Goal: Information Seeking & Learning: Learn about a topic

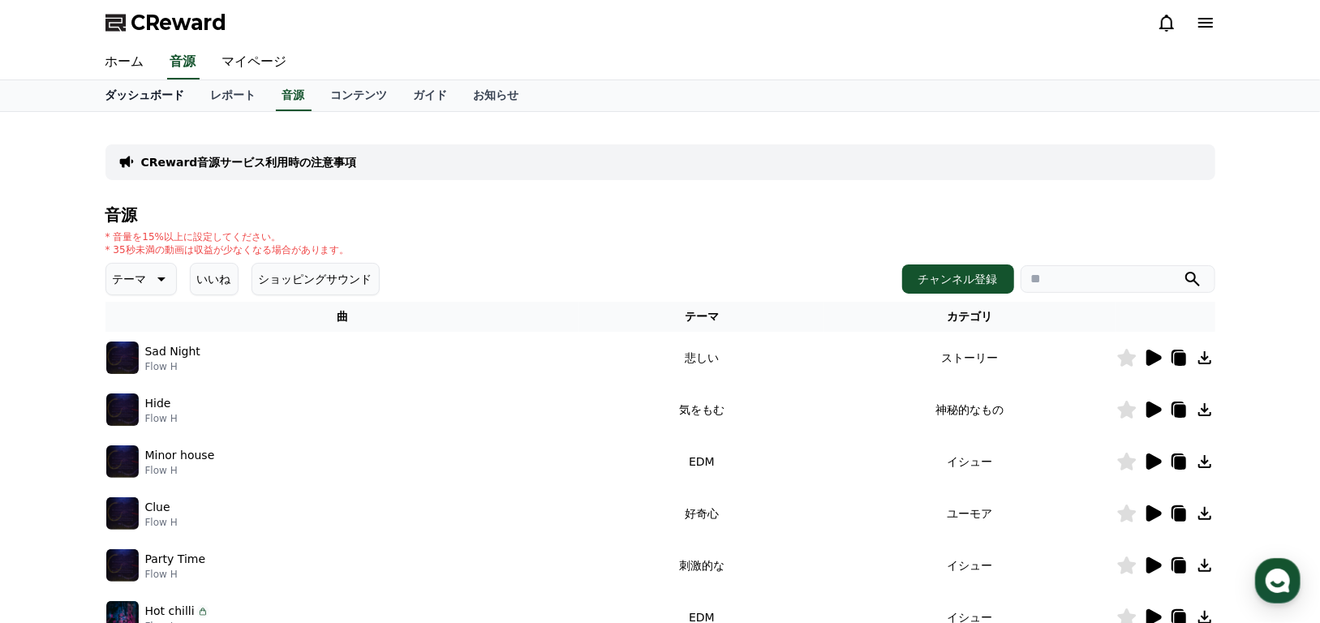
click at [144, 100] on link "ダッシュボード" at bounding box center [145, 95] width 105 height 31
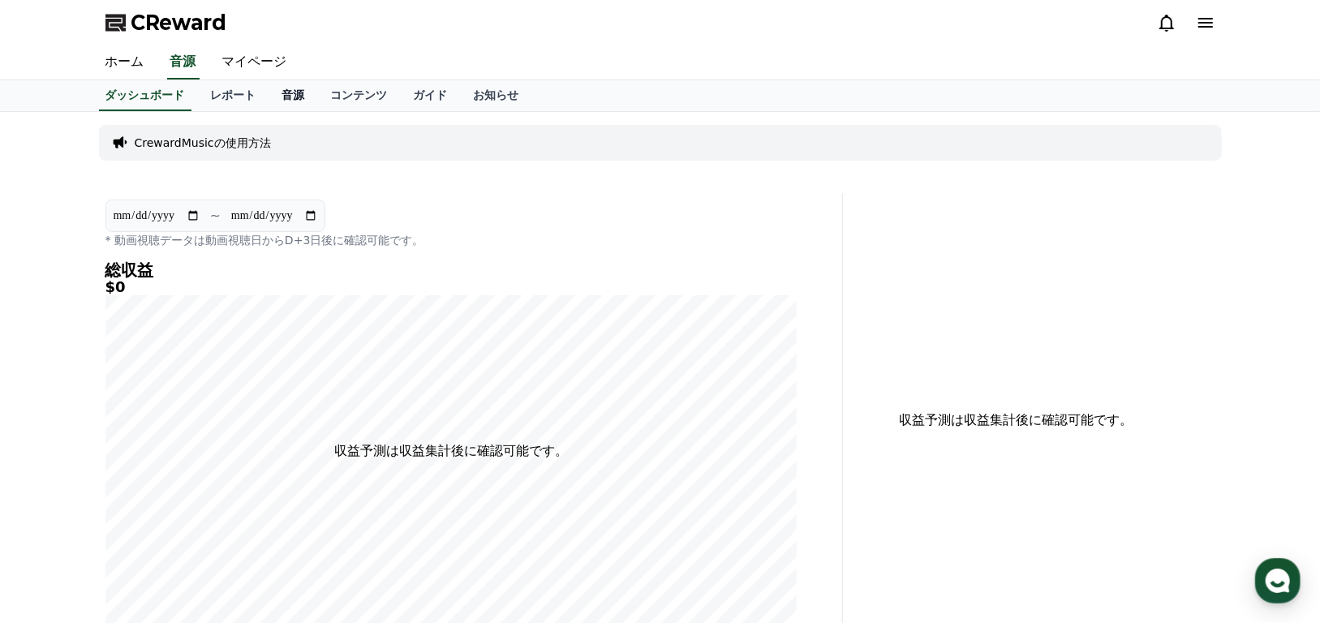
click at [269, 97] on link "音源" at bounding box center [293, 95] width 49 height 31
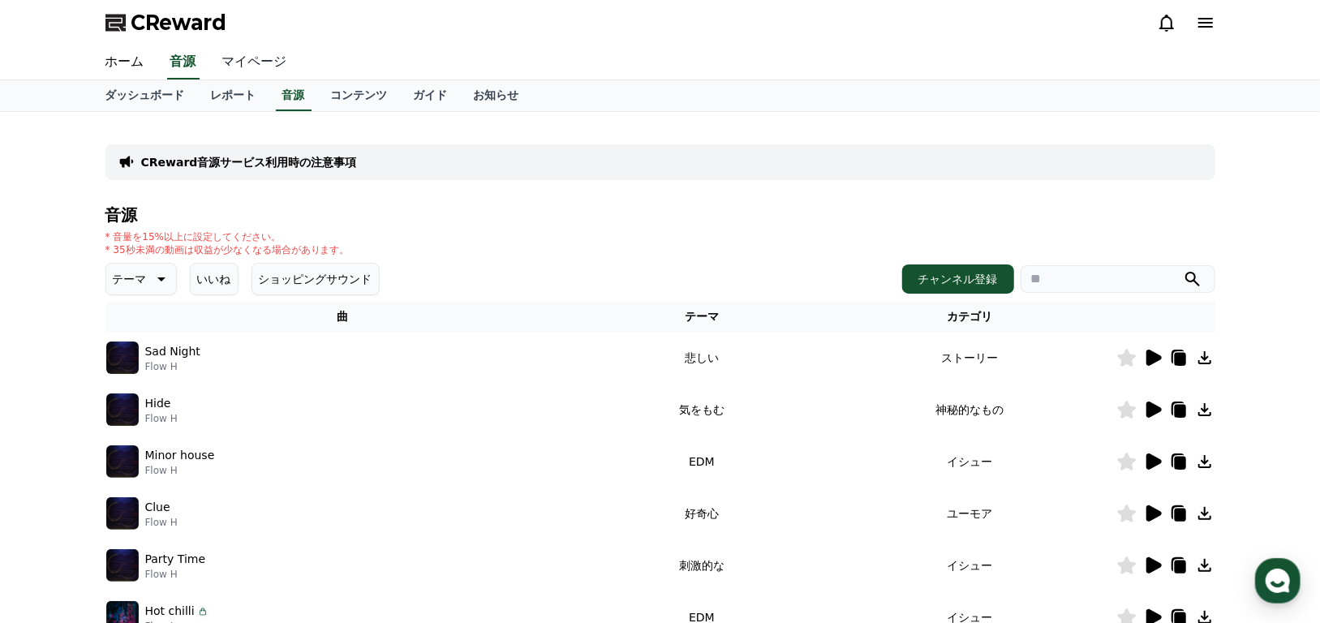
click at [229, 62] on link "マイページ" at bounding box center [254, 62] width 91 height 34
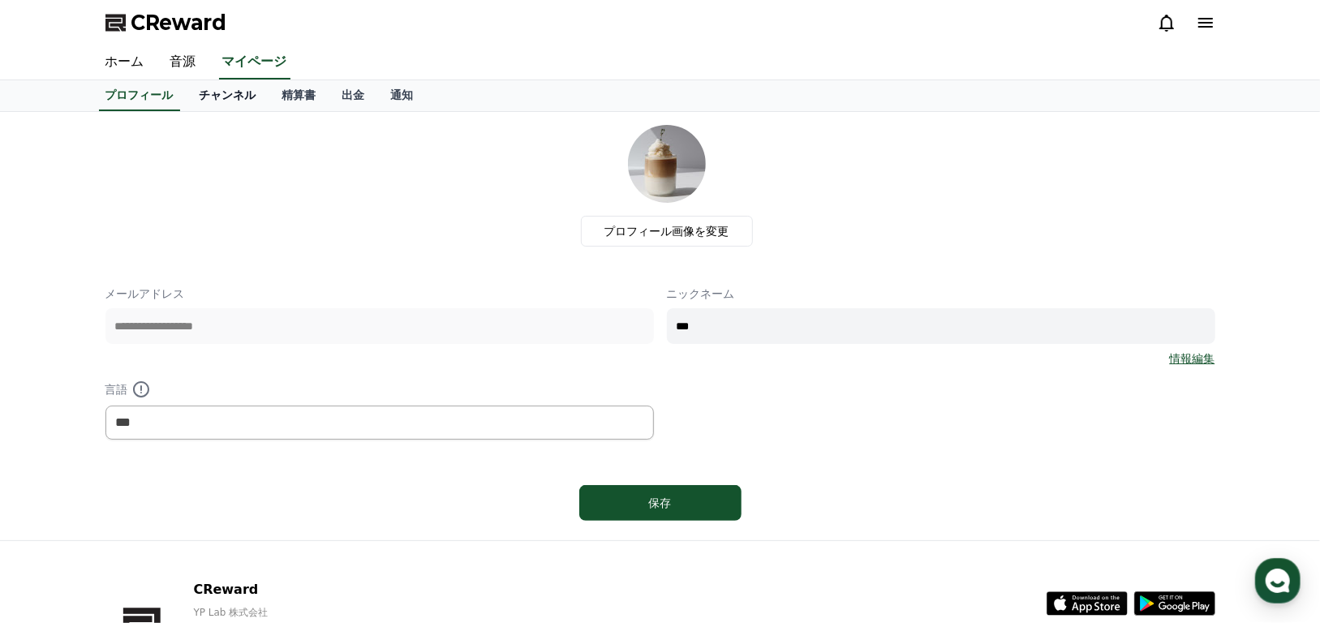
click at [204, 93] on link "チャンネル" at bounding box center [228, 95] width 83 height 31
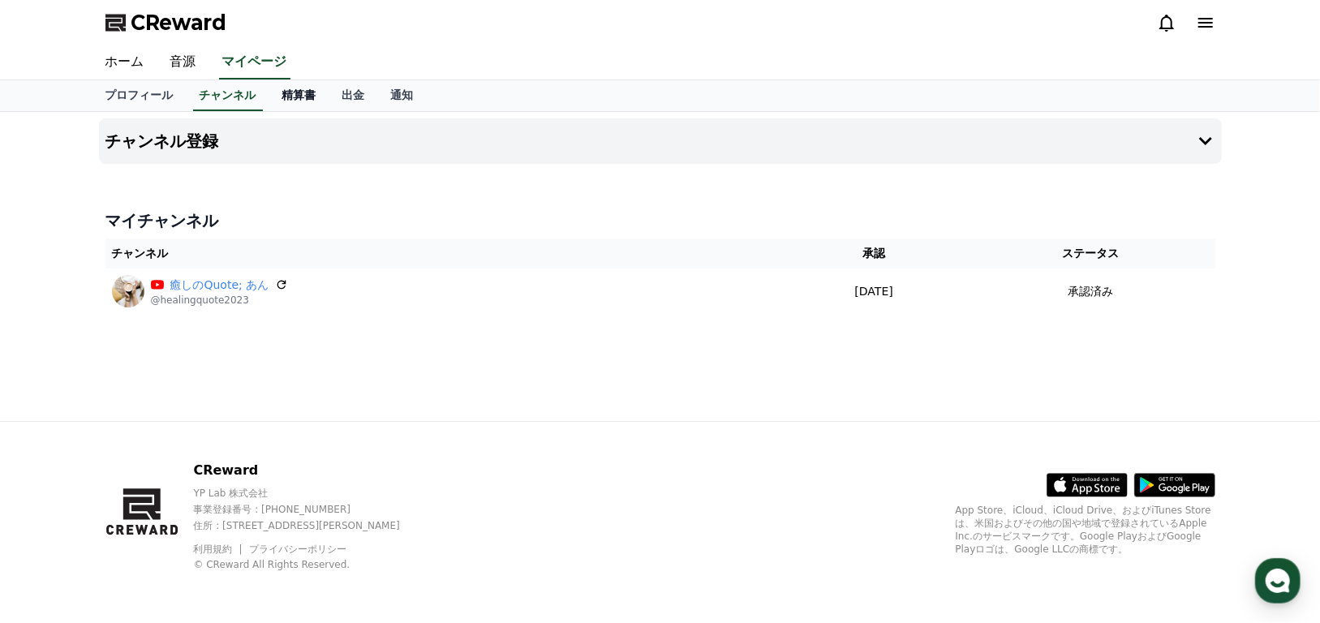
click at [274, 93] on link "精算書" at bounding box center [299, 95] width 60 height 31
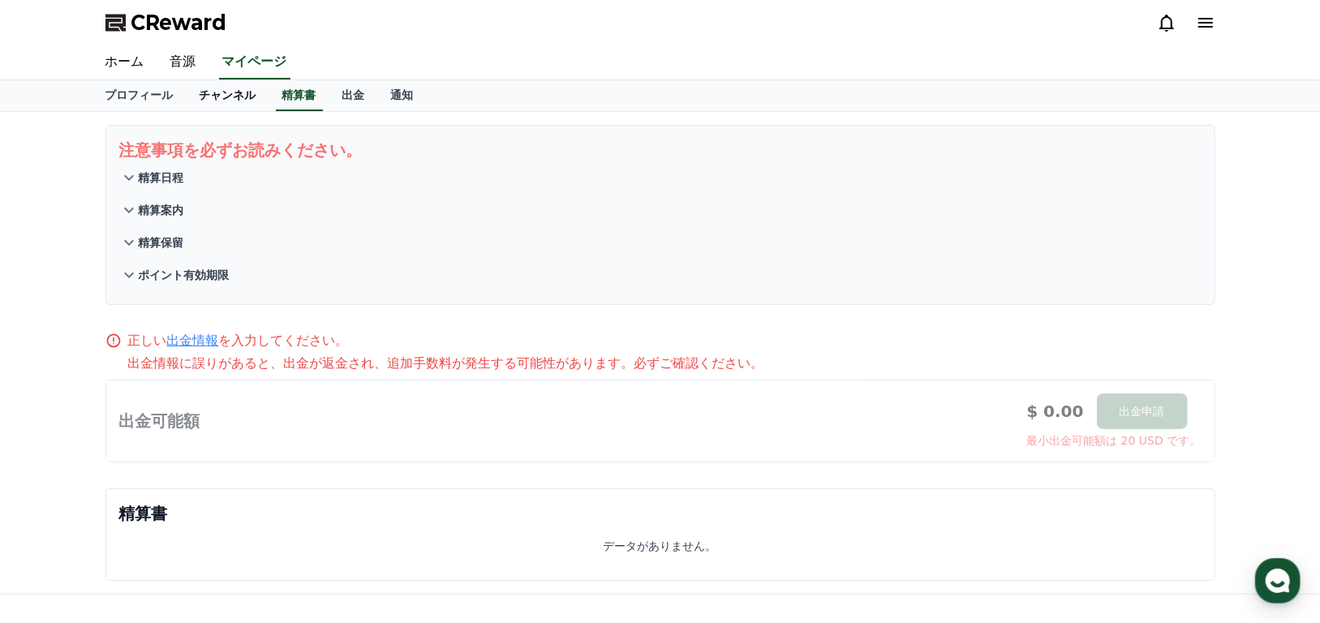
click at [196, 100] on link "チャンネル" at bounding box center [228, 95] width 83 height 31
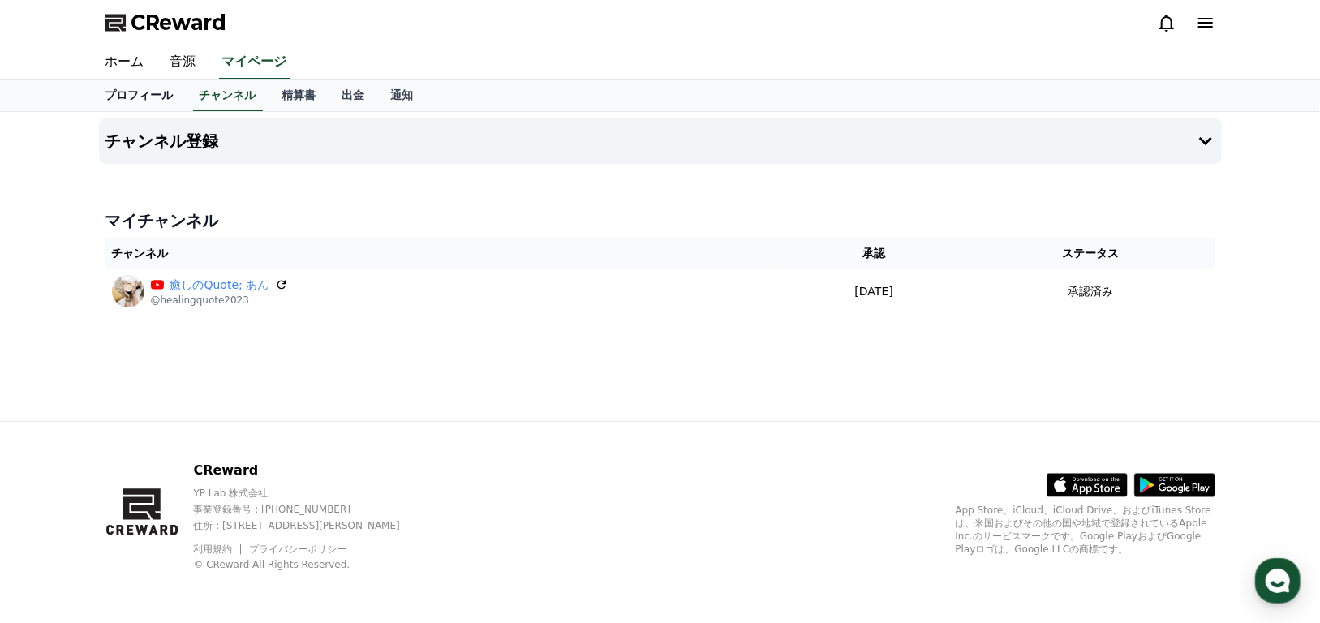
click at [126, 101] on link "プロフィール" at bounding box center [140, 95] width 94 height 31
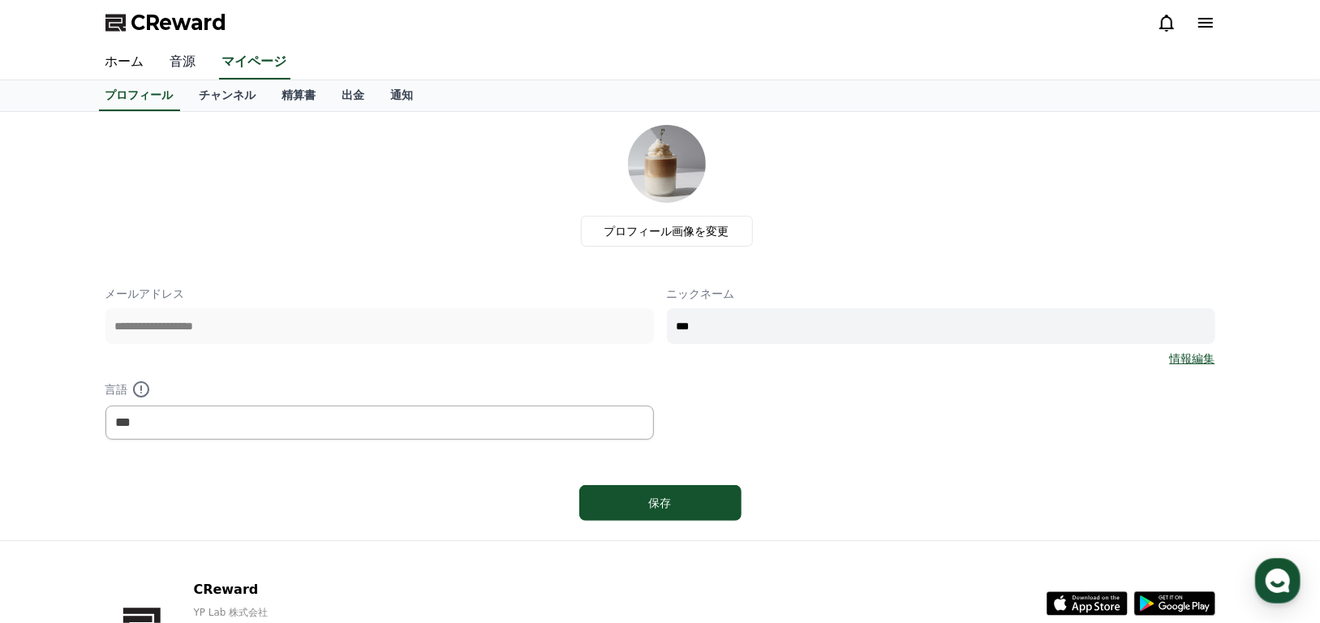
click at [166, 55] on link "音源" at bounding box center [183, 62] width 52 height 34
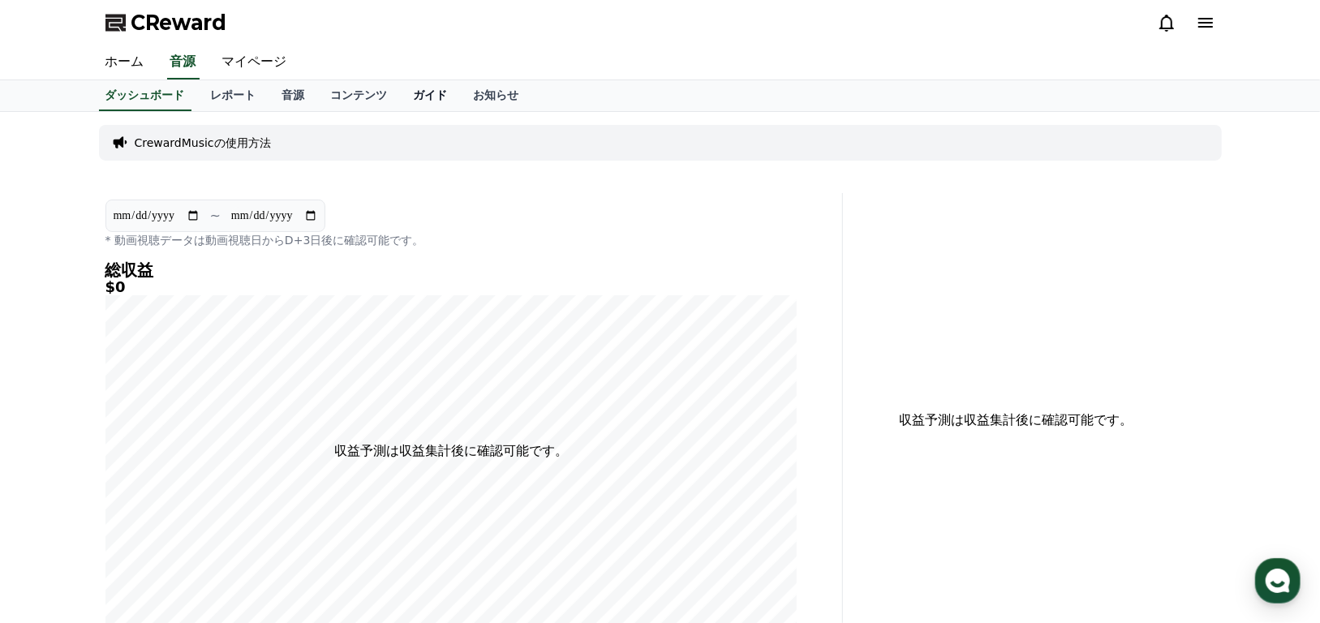
click at [401, 103] on link "ガイド" at bounding box center [431, 95] width 60 height 31
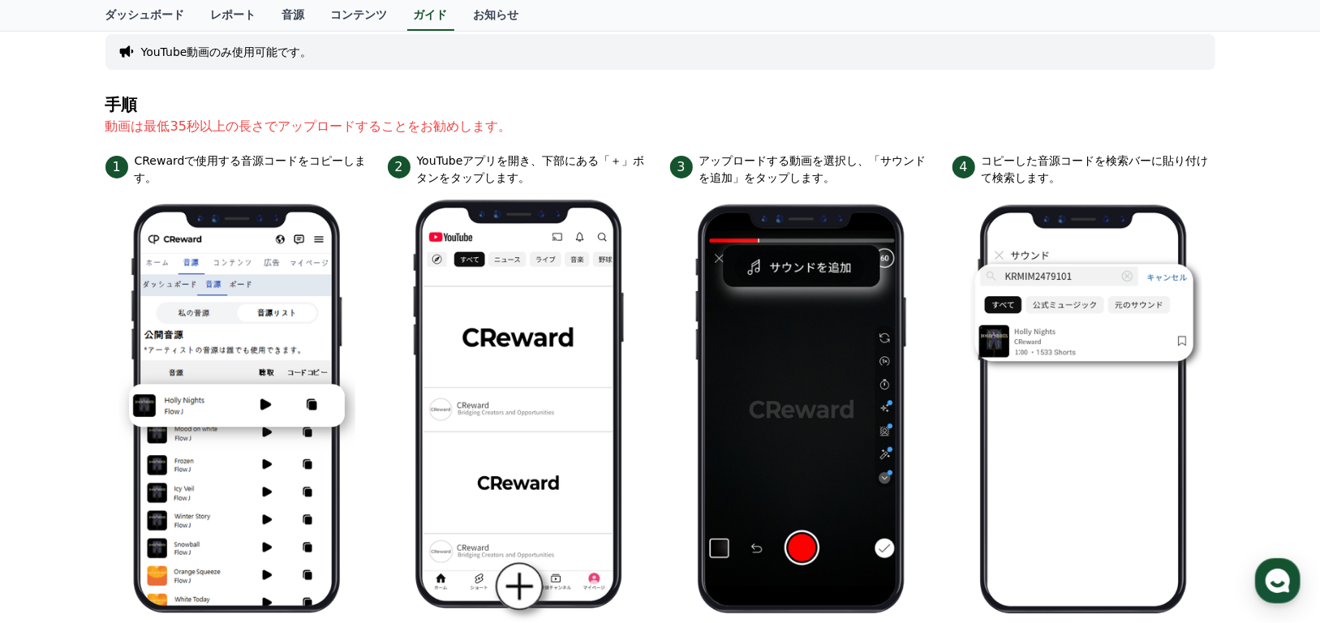
scroll to position [81, 0]
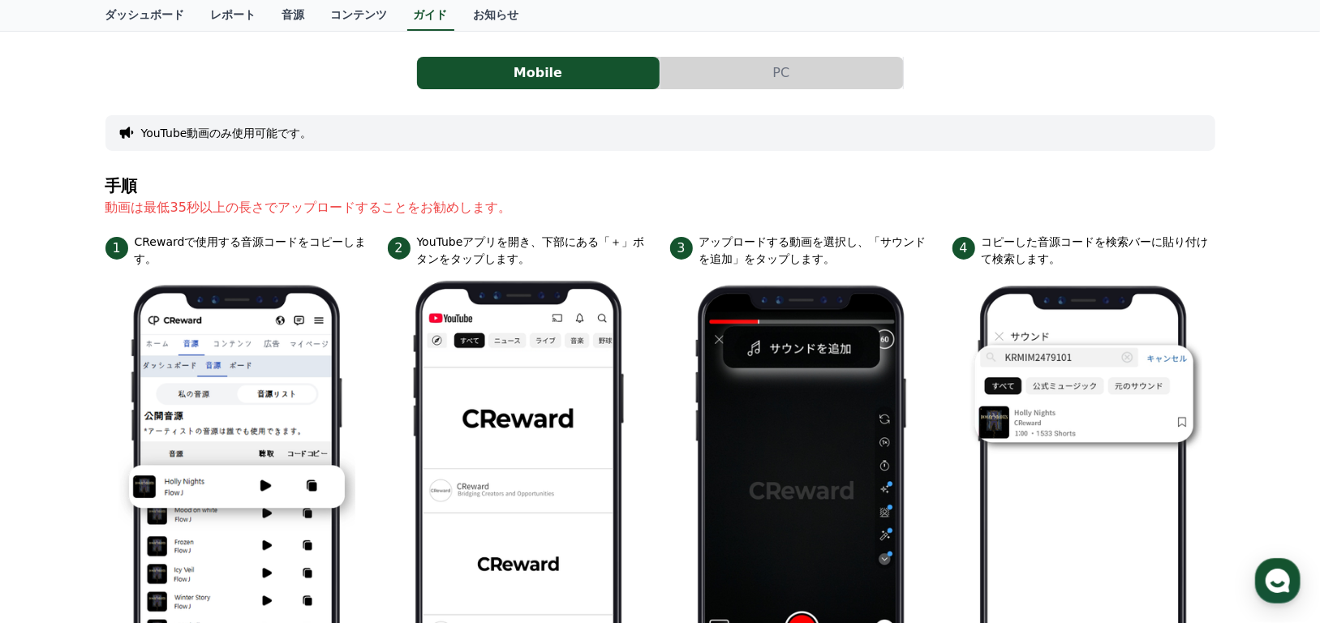
click at [759, 73] on button "PC" at bounding box center [781, 73] width 243 height 32
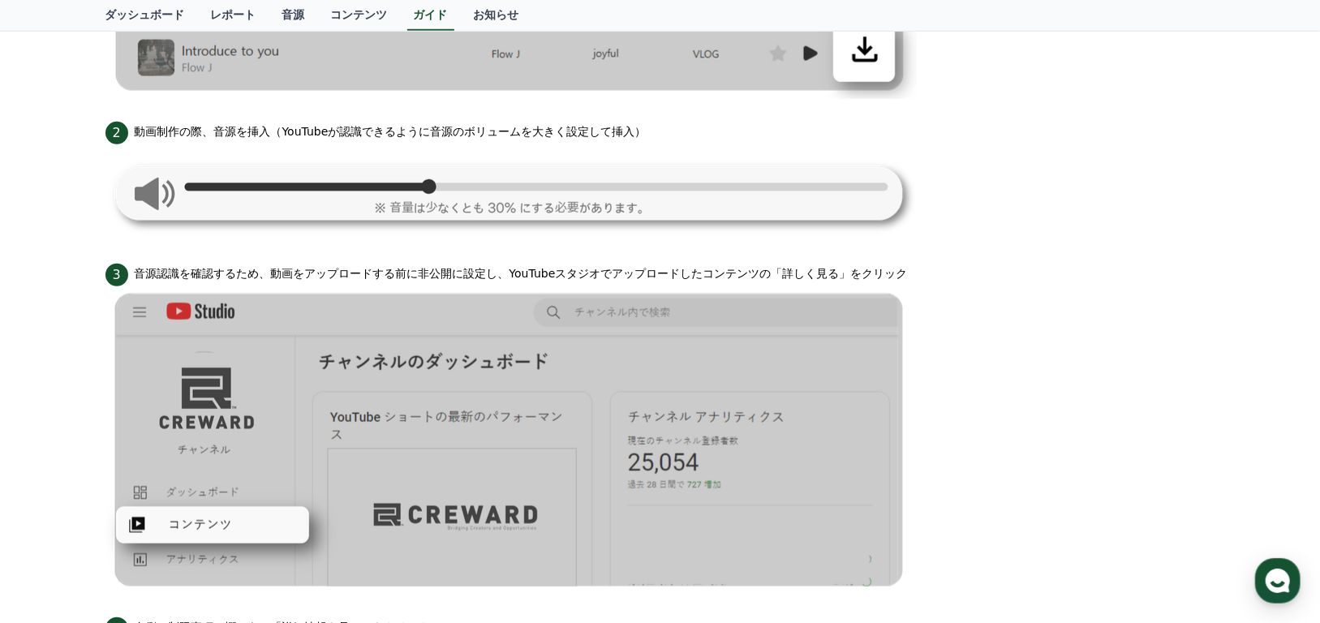
scroll to position [721, 0]
click at [269, 21] on link "音源" at bounding box center [293, 15] width 49 height 31
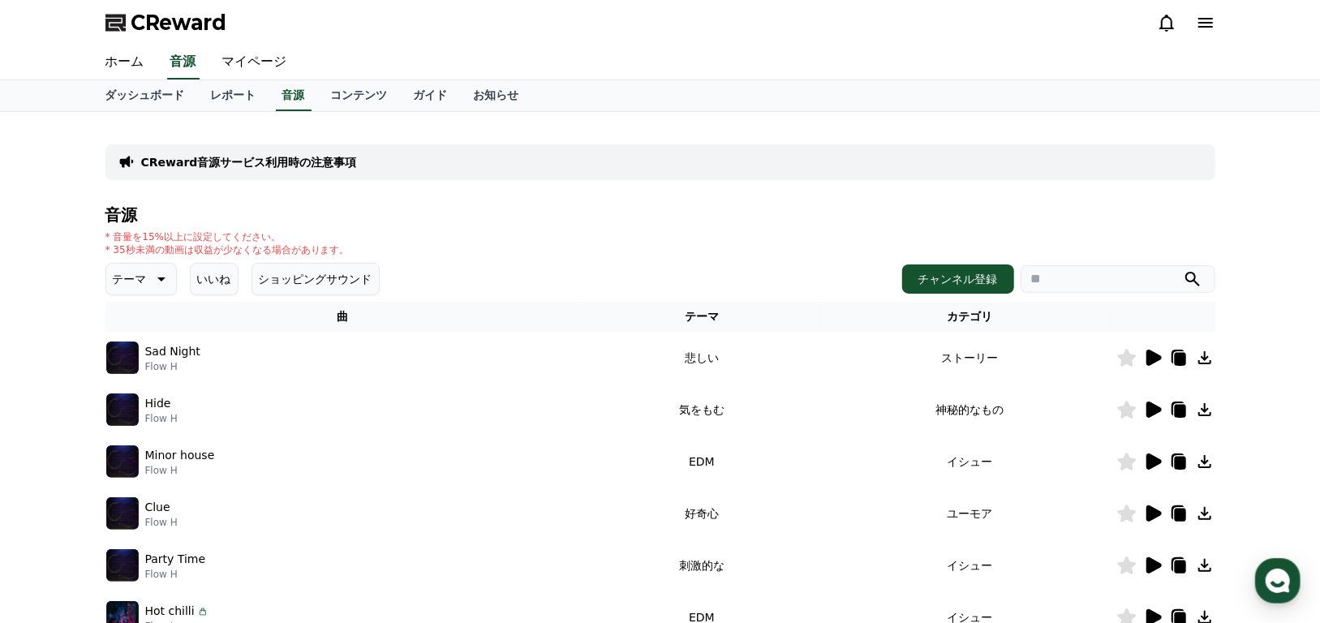
click at [152, 280] on icon at bounding box center [159, 278] width 19 height 19
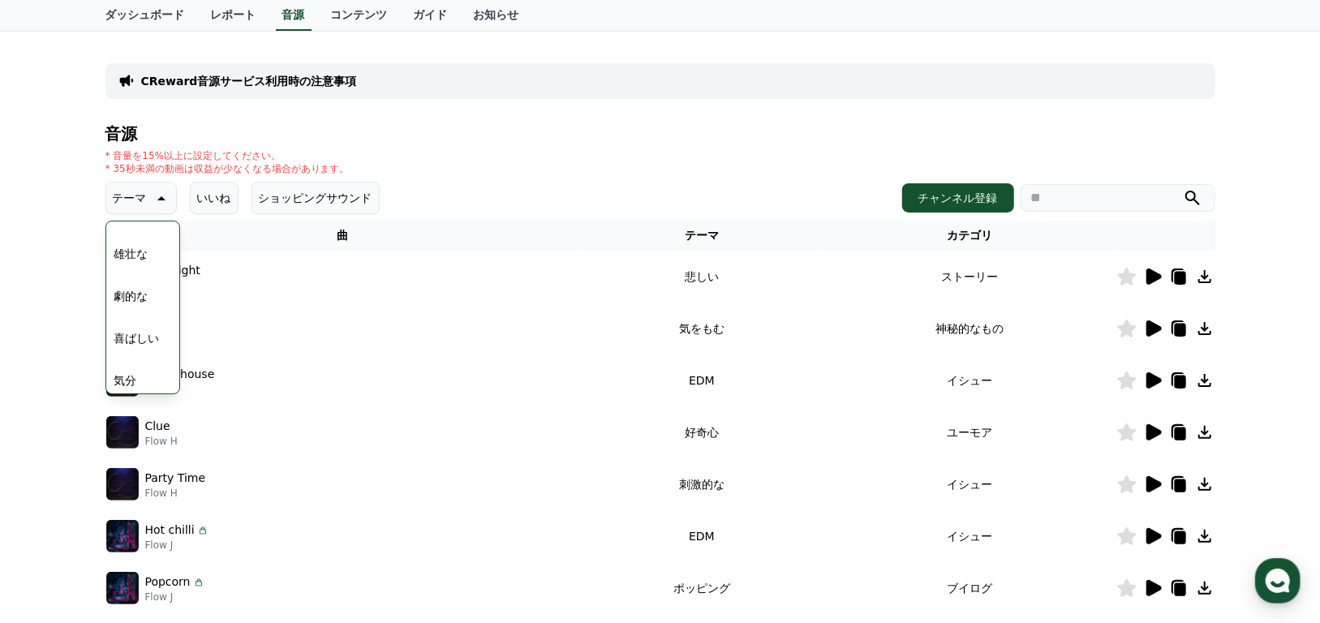
click at [1148, 278] on icon at bounding box center [1154, 277] width 15 height 16
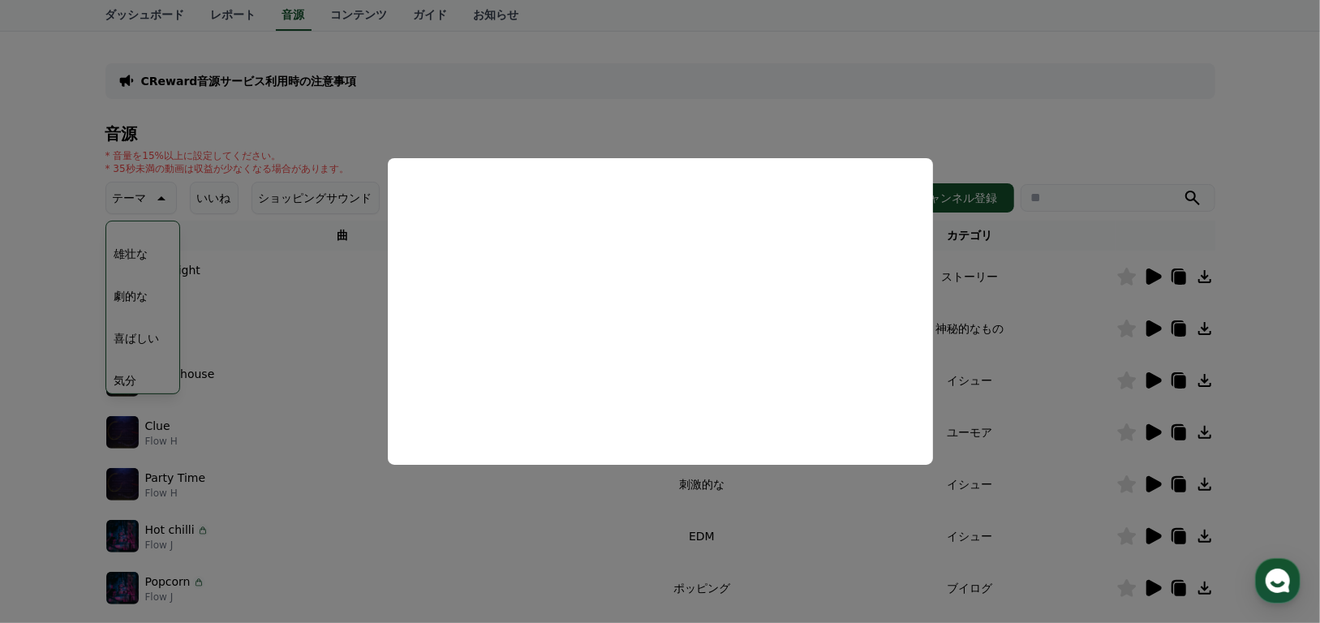
click at [1052, 290] on button "close modal" at bounding box center [660, 311] width 1320 height 623
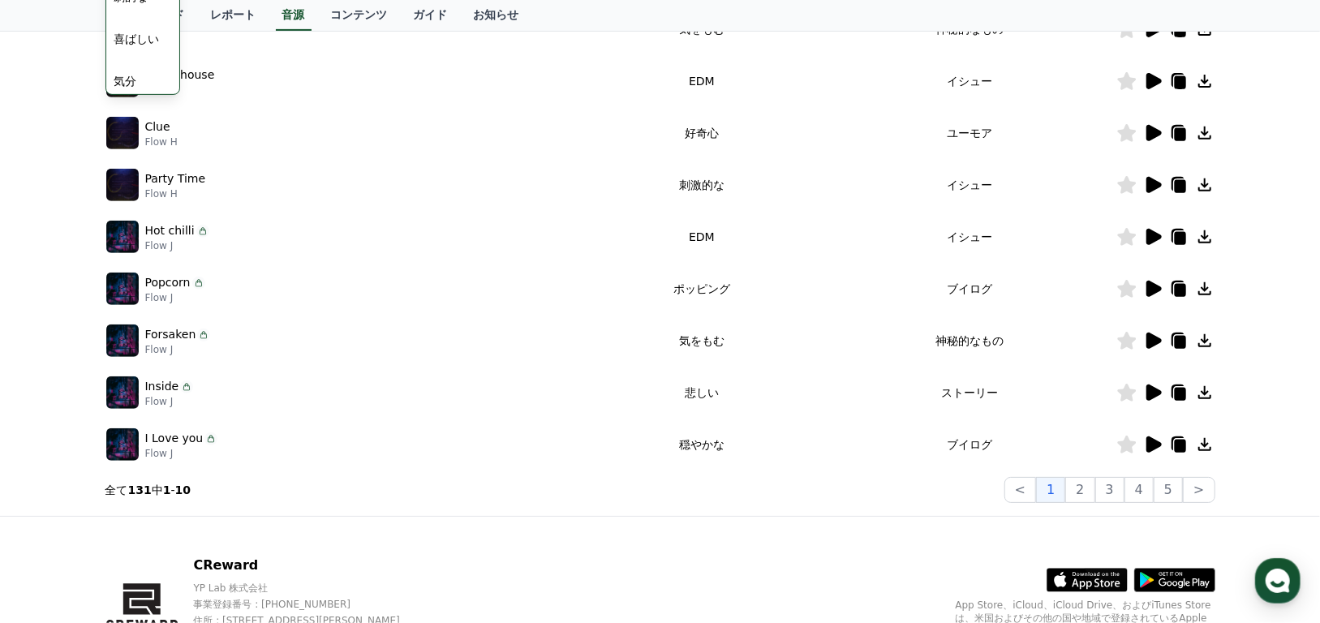
scroll to position [474, 0]
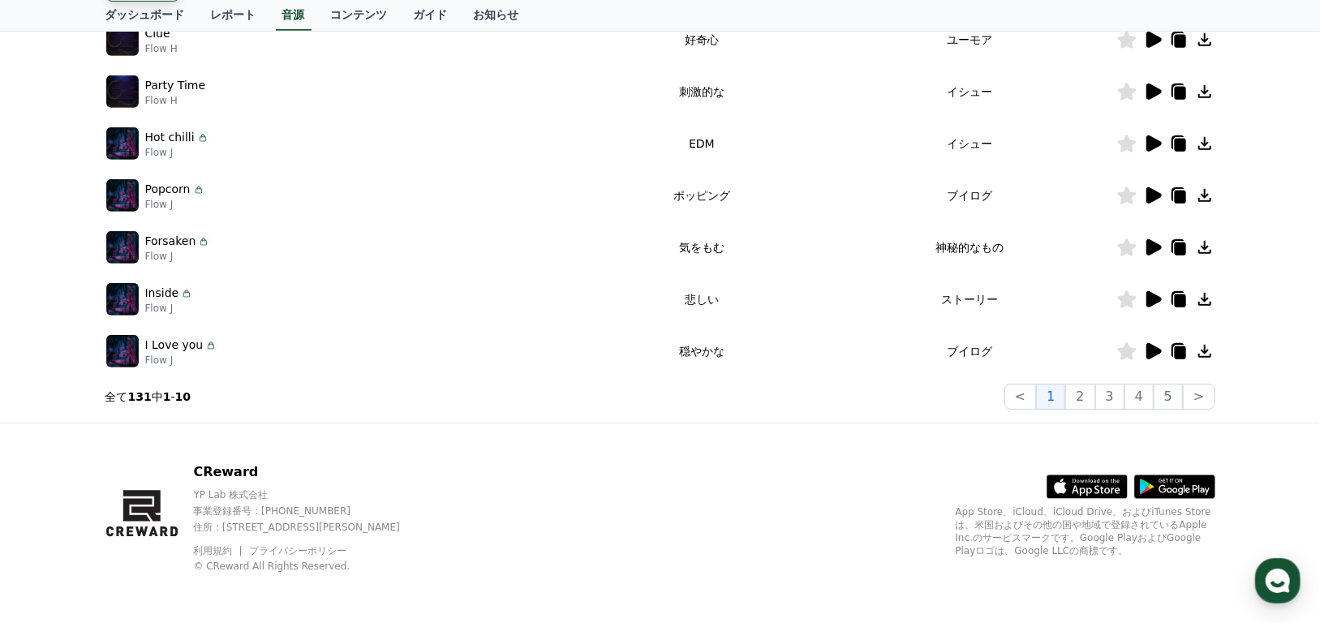
click at [1152, 350] on icon at bounding box center [1154, 351] width 15 height 16
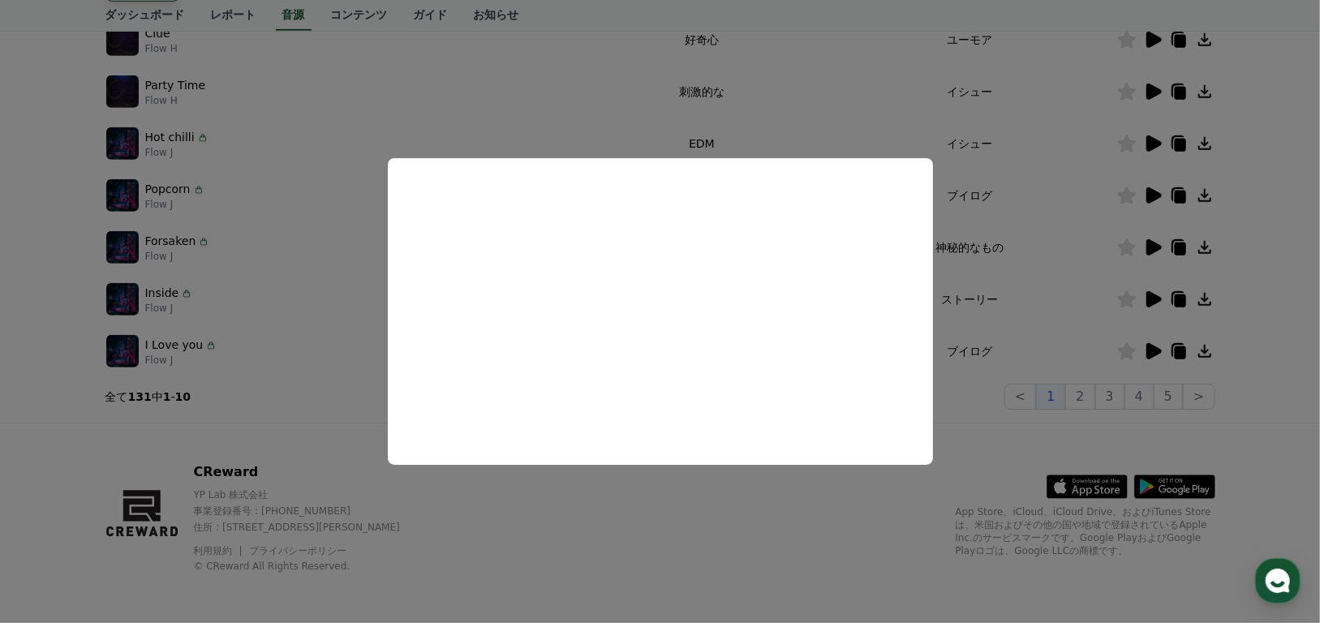
click at [1030, 336] on button "close modal" at bounding box center [660, 311] width 1320 height 623
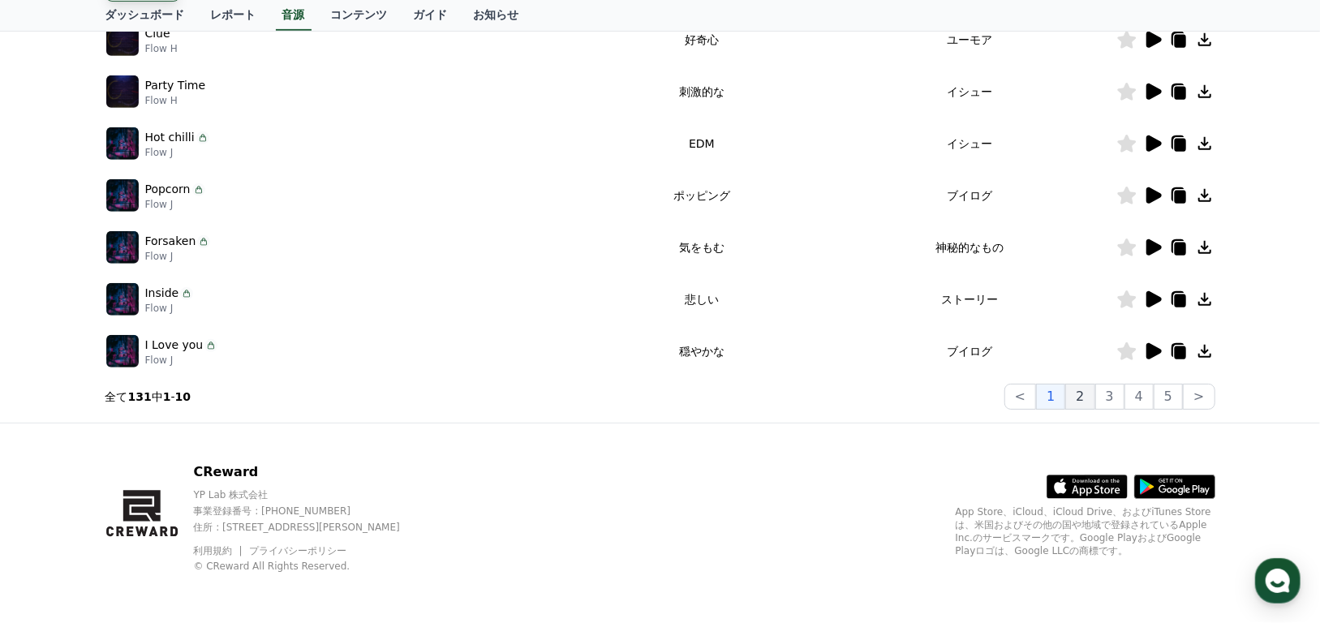
click at [1095, 399] on button "2" at bounding box center [1109, 397] width 29 height 26
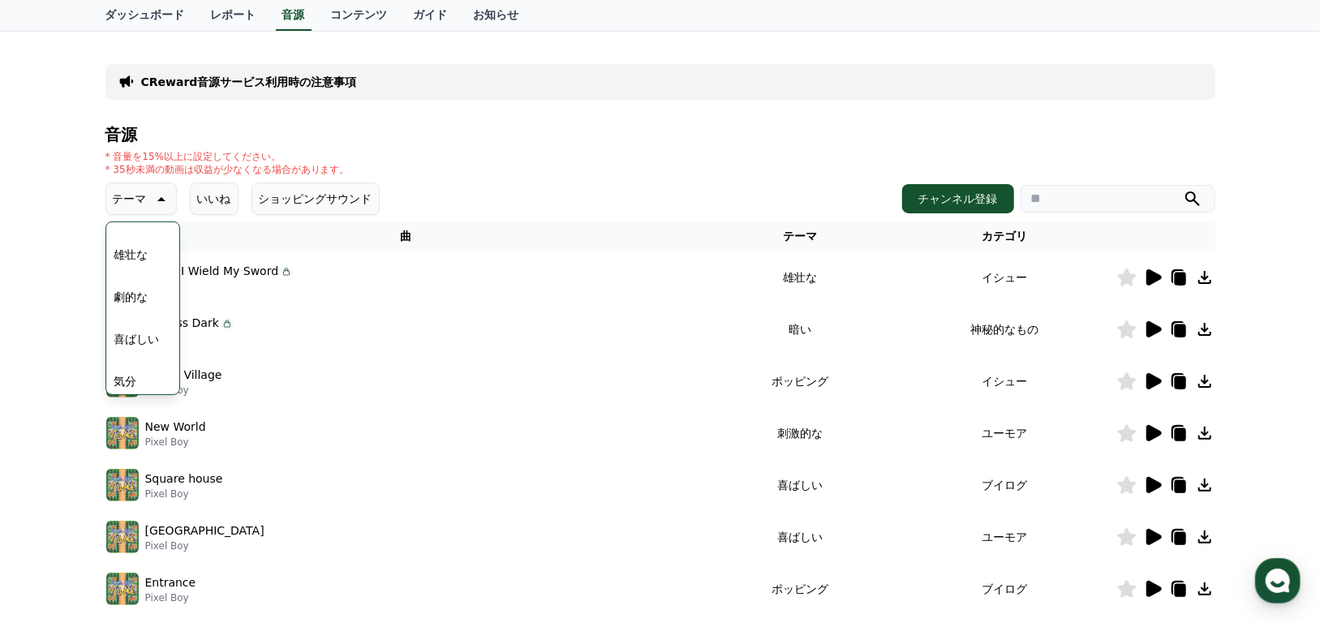
scroll to position [68, 0]
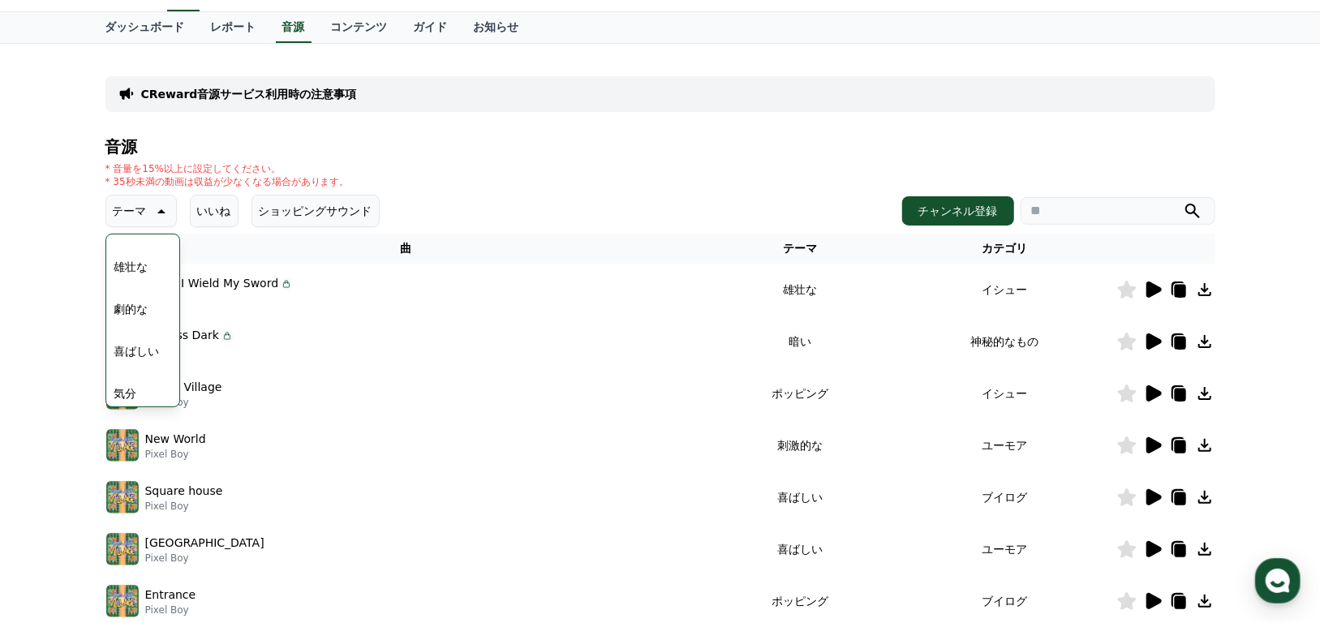
click at [1151, 287] on icon at bounding box center [1154, 290] width 15 height 16
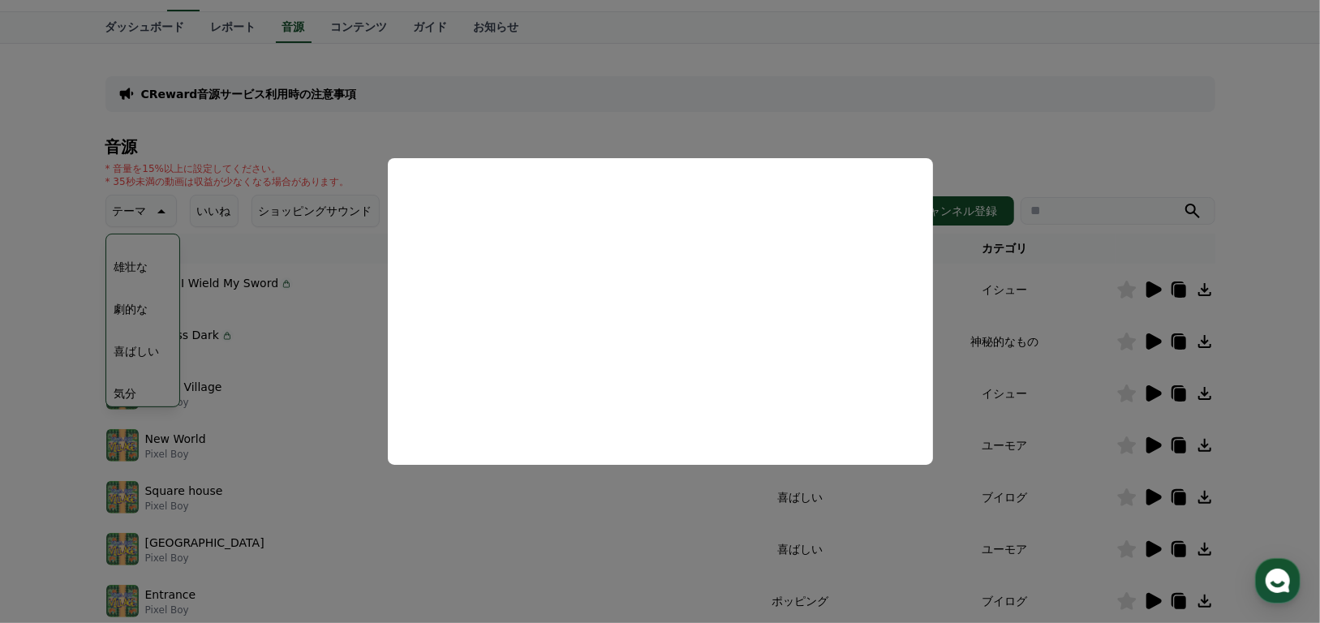
click at [1080, 276] on button "close modal" at bounding box center [660, 311] width 1320 height 623
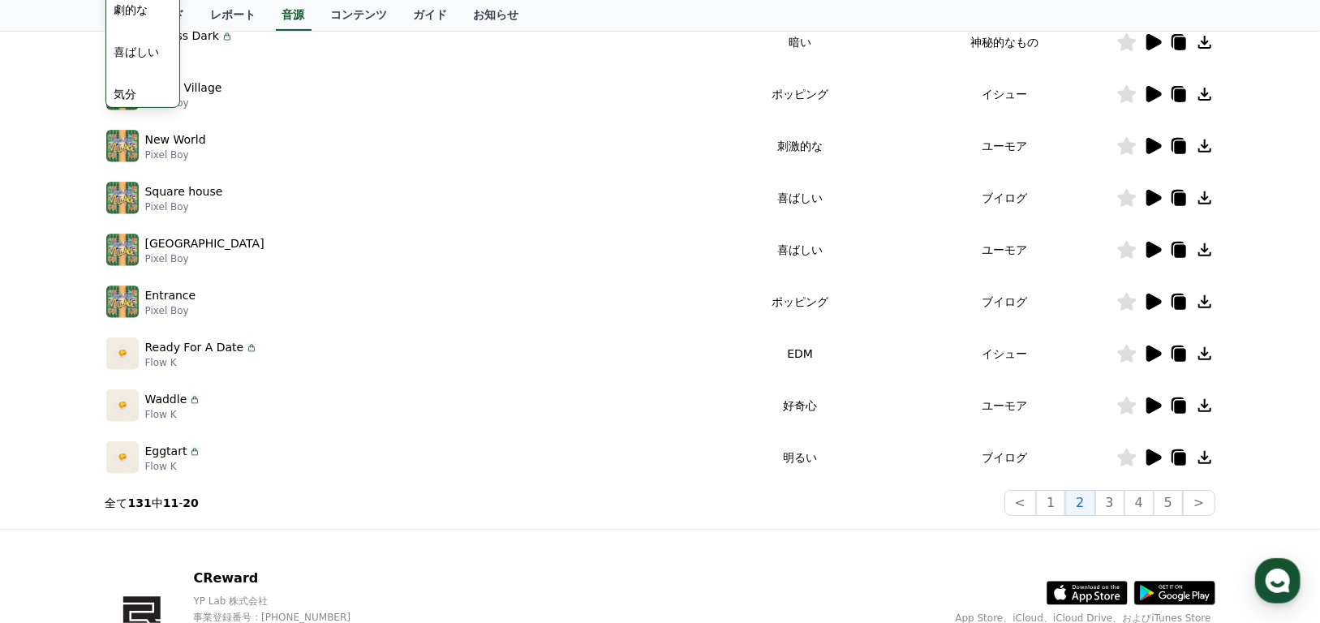
scroll to position [474, 0]
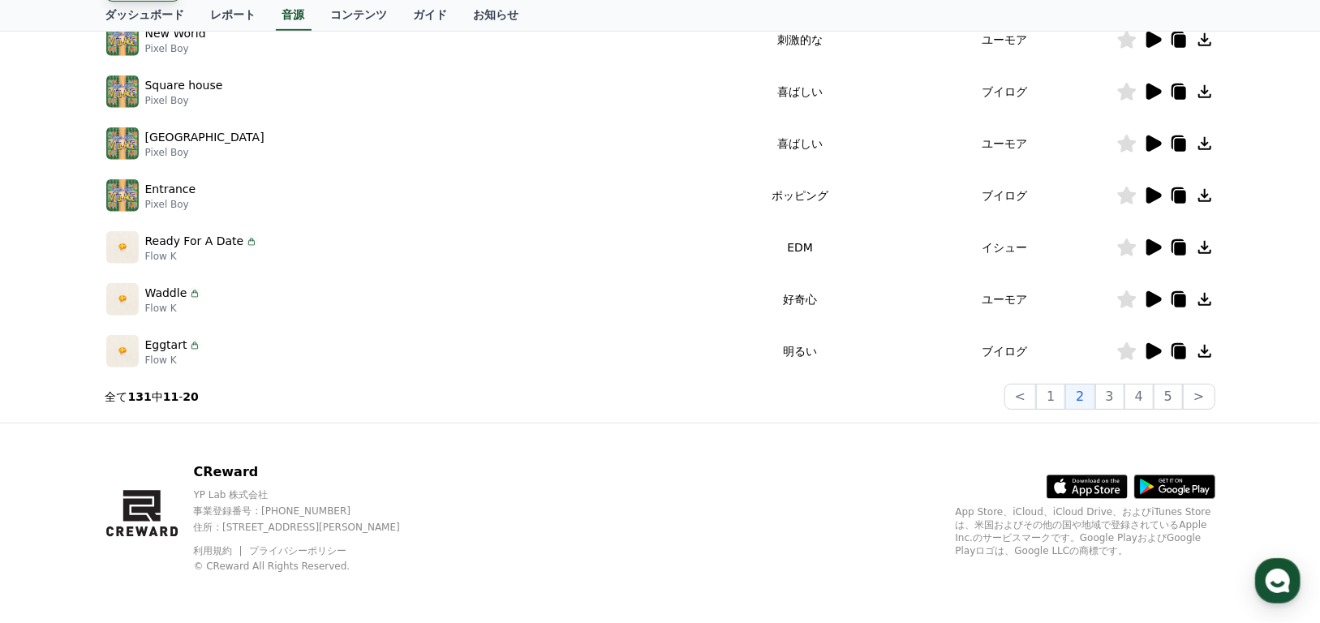
click at [1154, 246] on icon at bounding box center [1154, 247] width 15 height 16
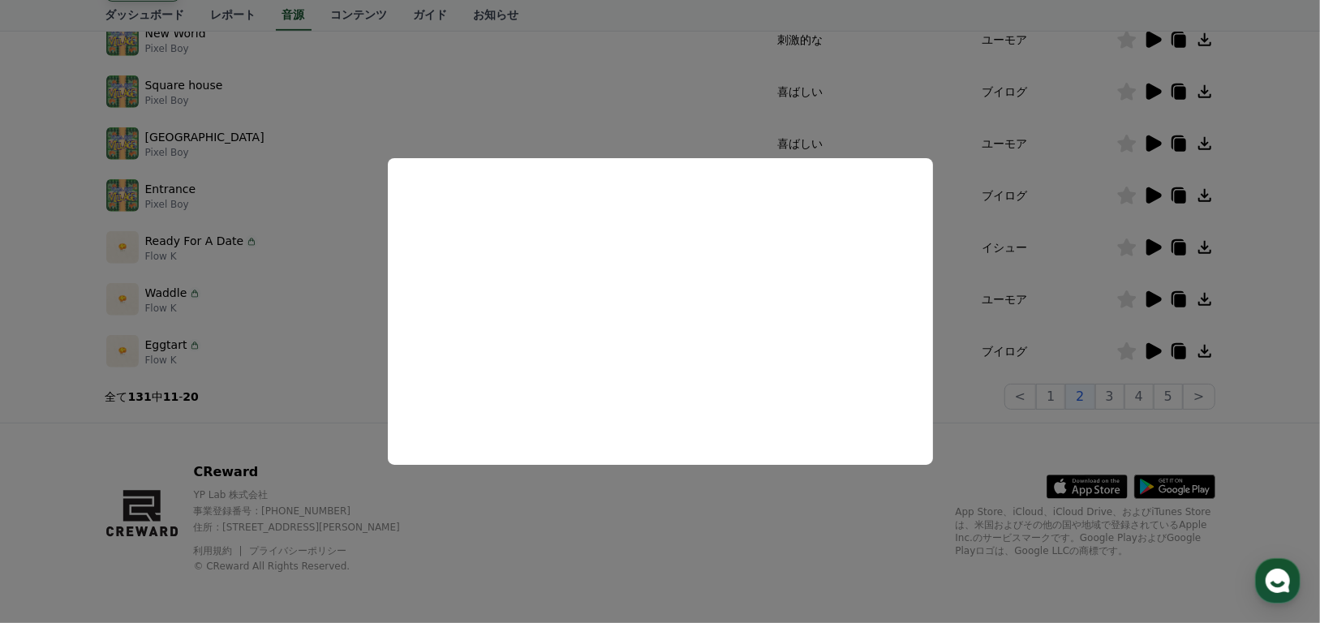
click at [972, 375] on button "close modal" at bounding box center [660, 311] width 1320 height 623
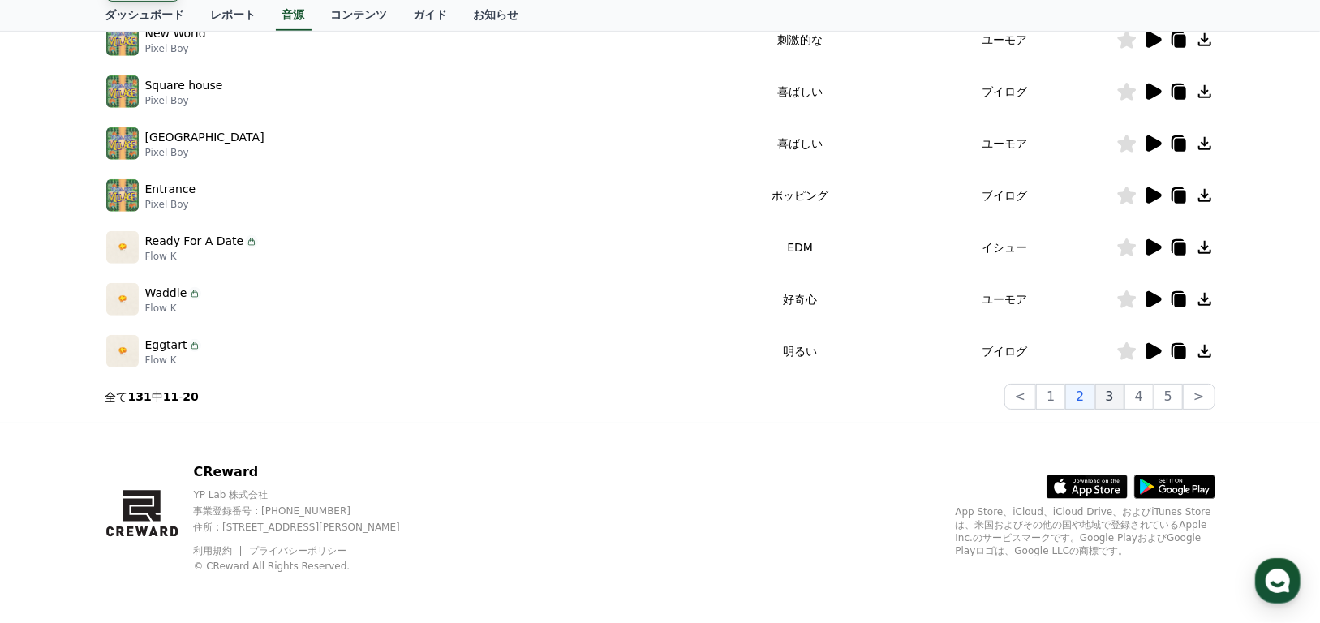
click at [1154, 395] on button "3" at bounding box center [1168, 397] width 29 height 26
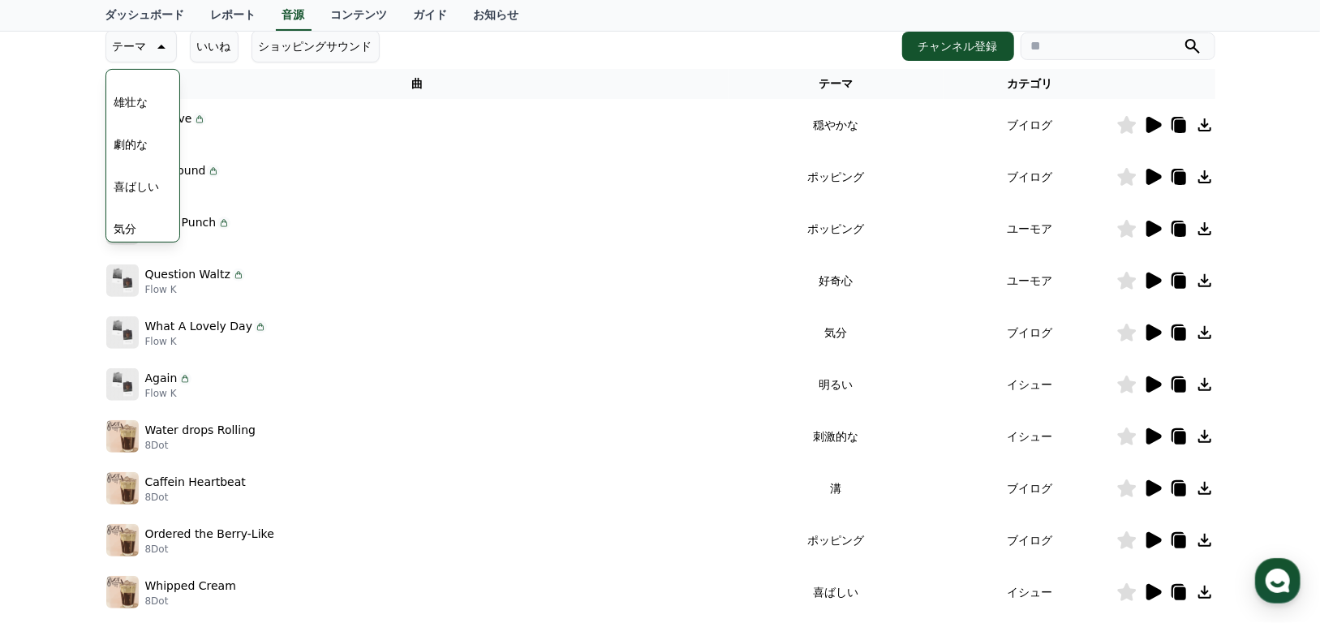
scroll to position [230, 0]
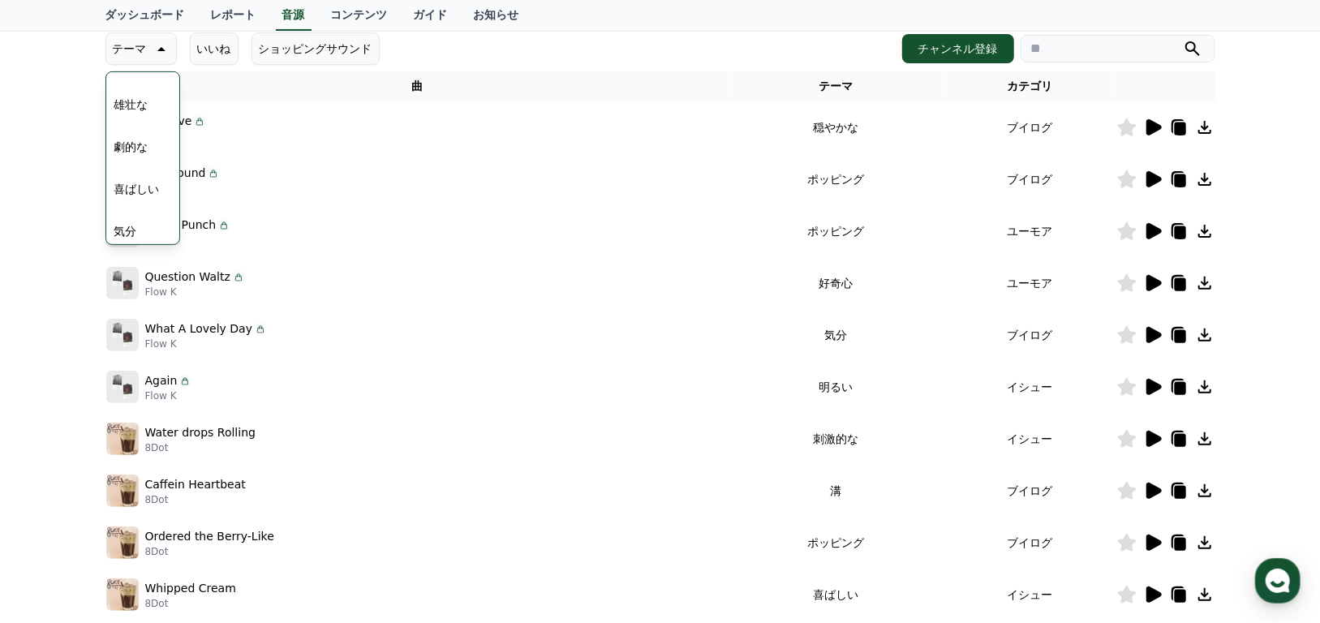
click at [1149, 333] on icon at bounding box center [1154, 335] width 15 height 16
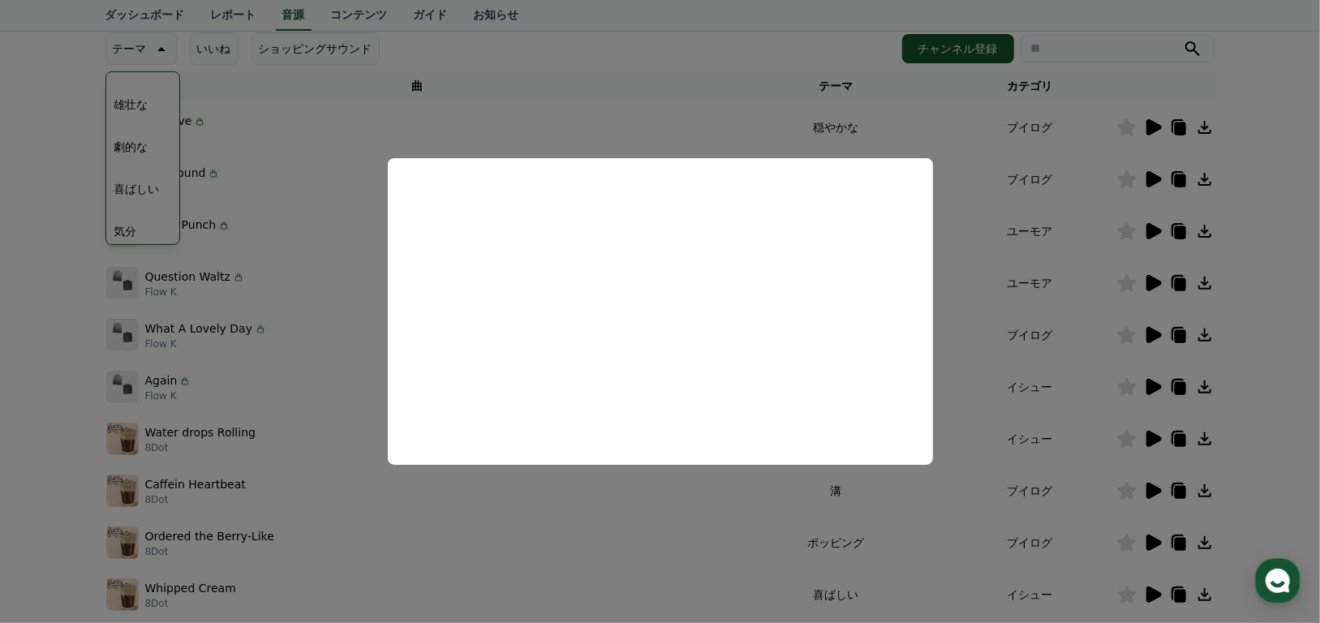
click at [962, 411] on button "close modal" at bounding box center [660, 311] width 1320 height 623
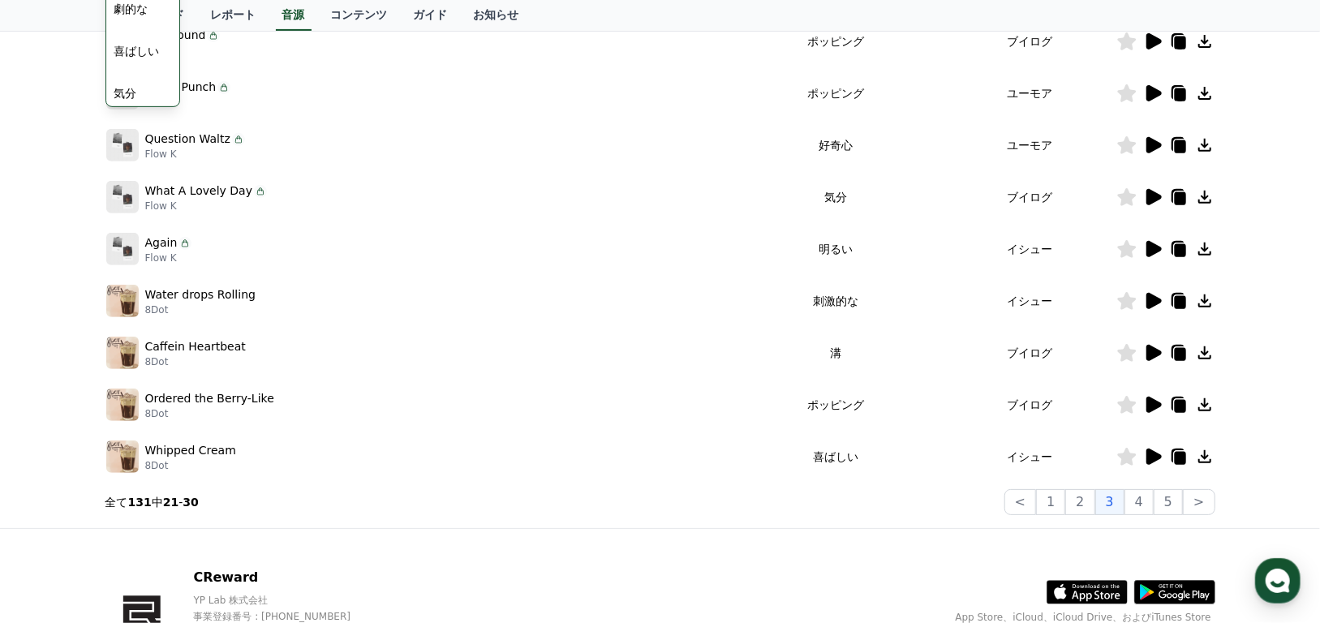
scroll to position [474, 0]
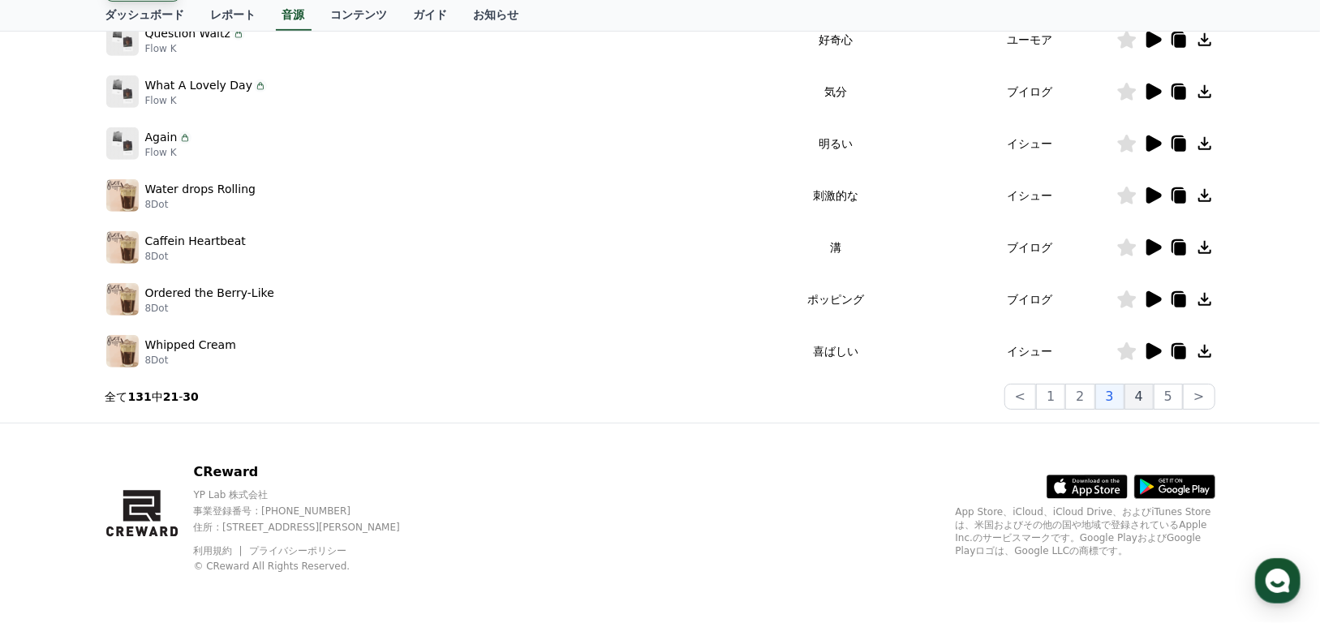
click at [1138, 398] on button "4" at bounding box center [1139, 397] width 29 height 26
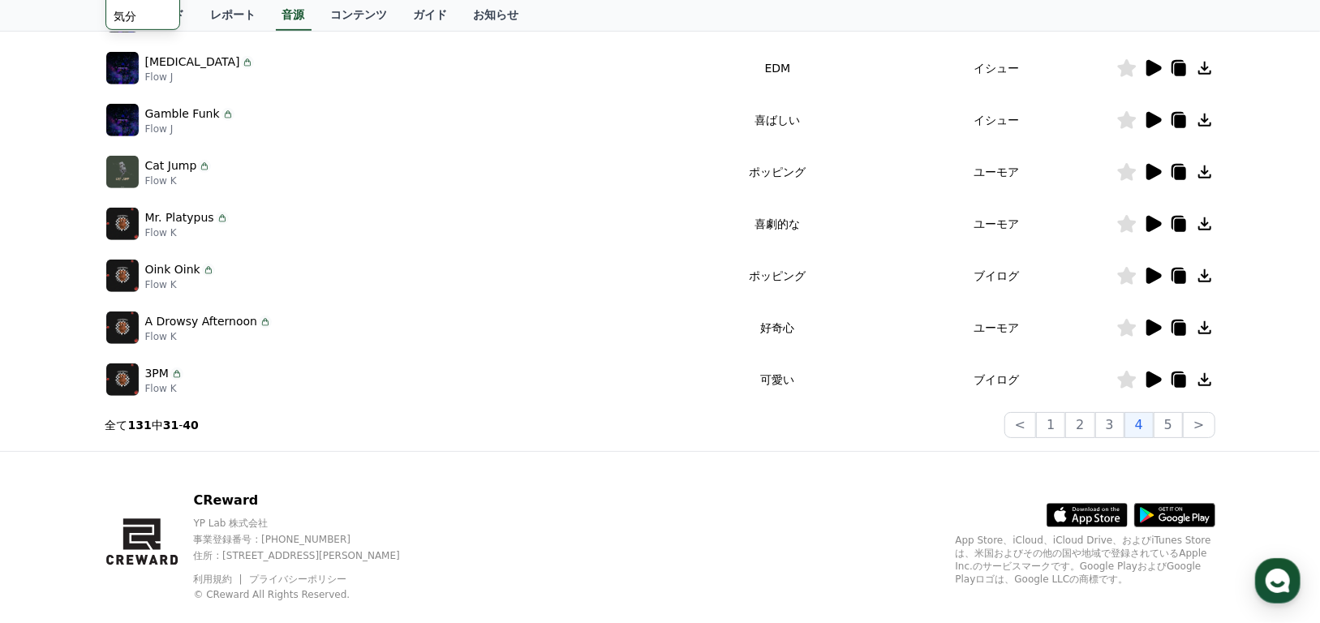
scroll to position [474, 0]
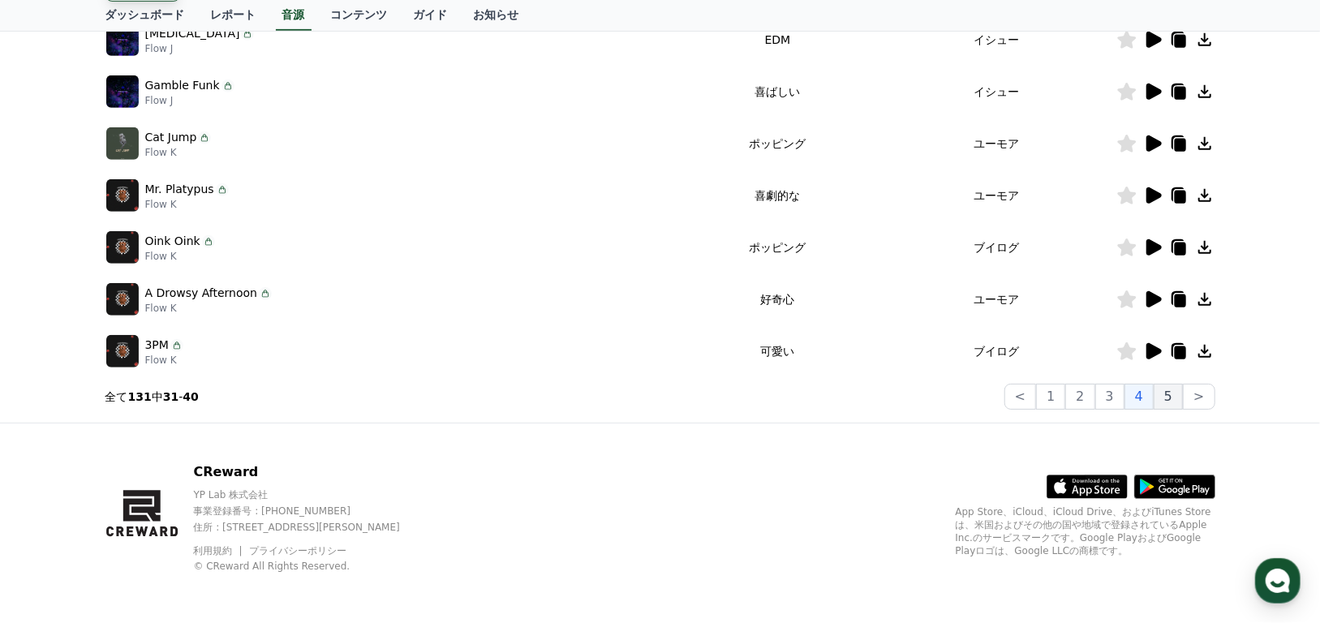
click at [1170, 394] on button "5" at bounding box center [1168, 397] width 29 height 26
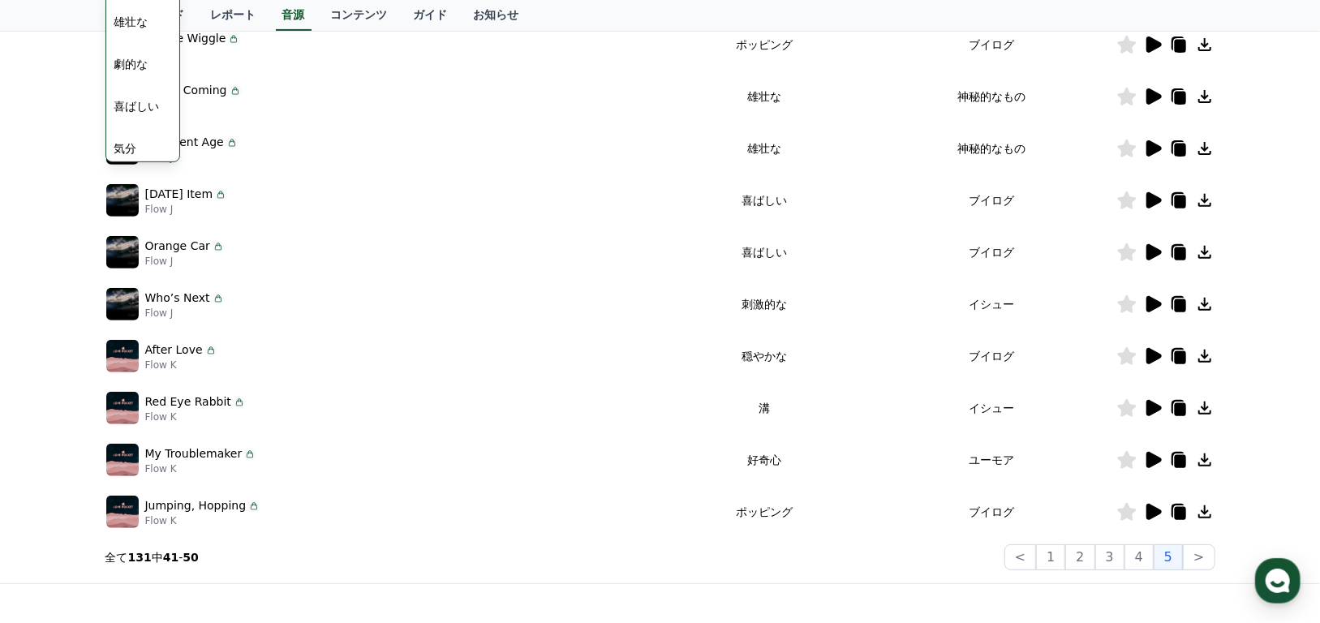
scroll to position [312, 0]
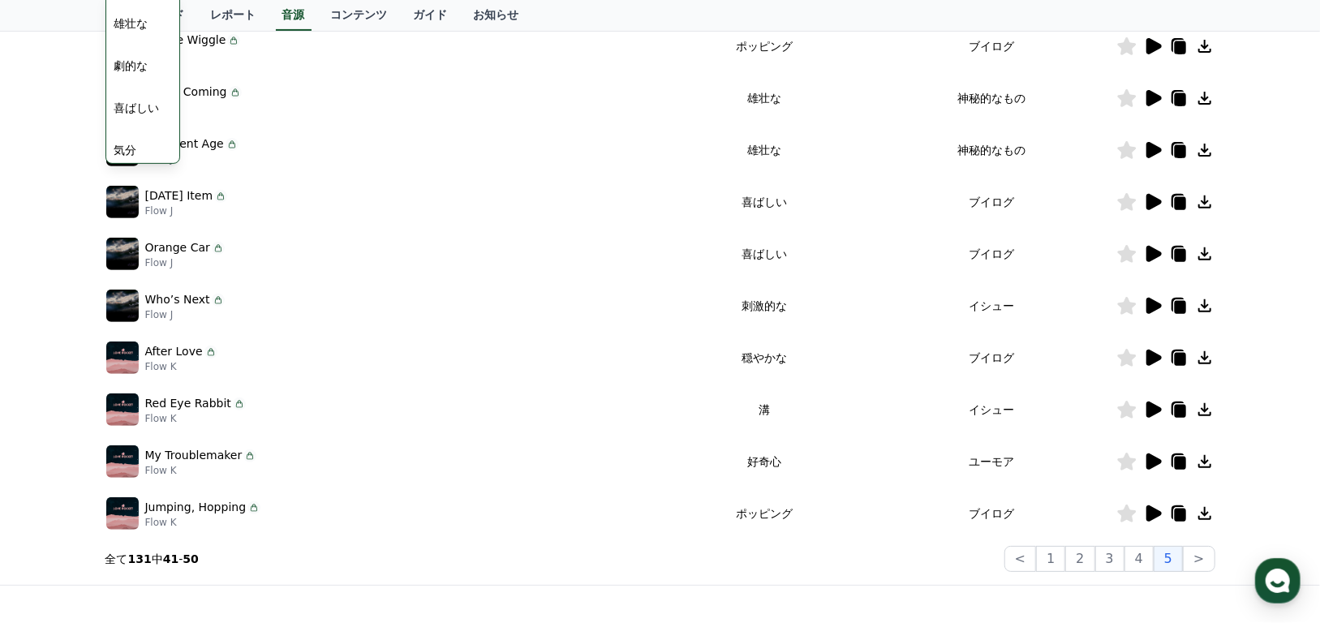
click at [1150, 203] on icon at bounding box center [1154, 202] width 15 height 16
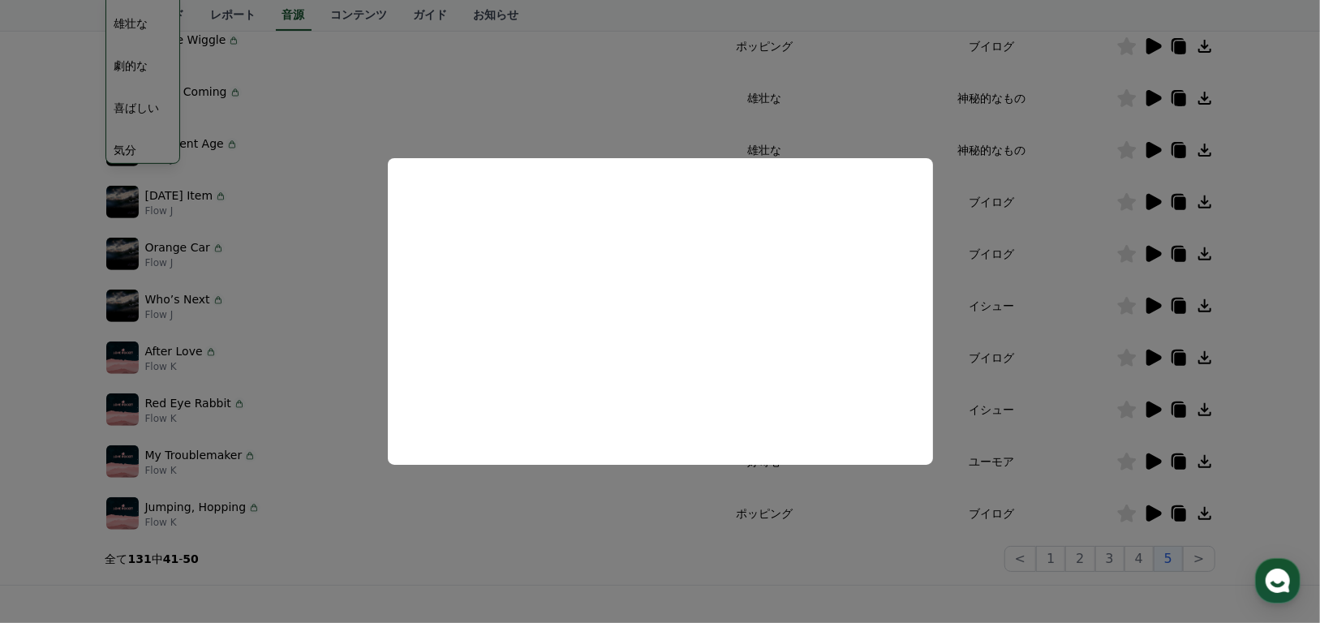
click at [1047, 321] on button "close modal" at bounding box center [660, 311] width 1320 height 623
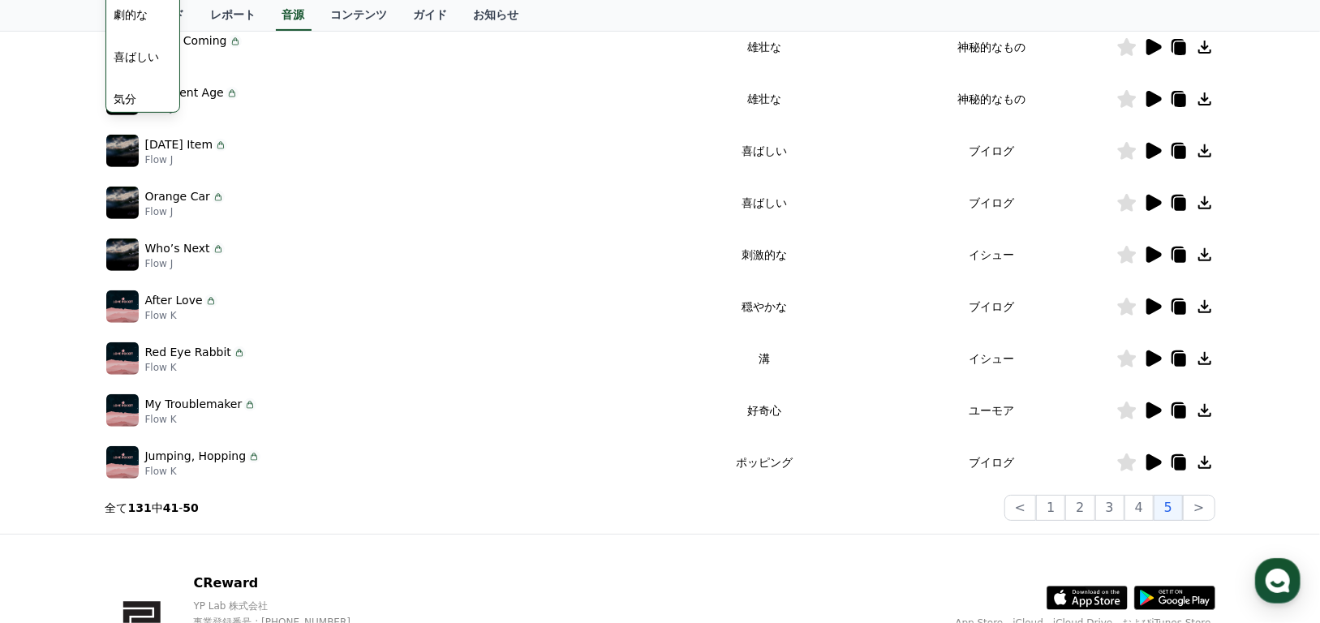
scroll to position [474, 0]
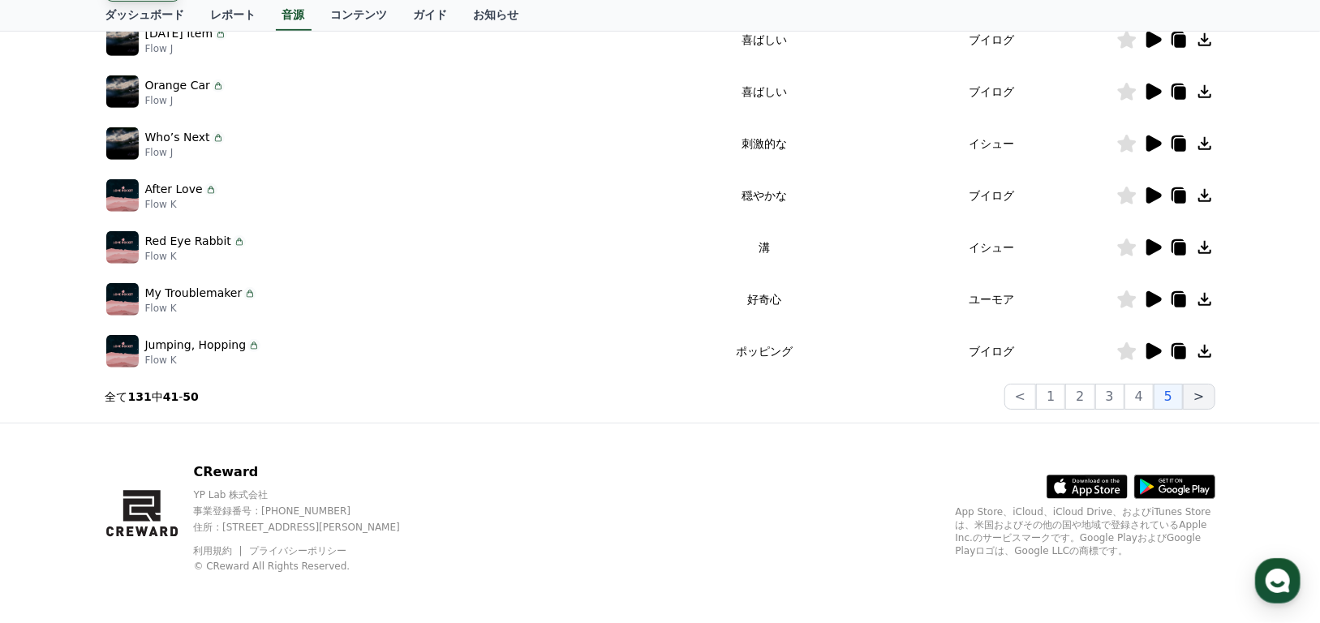
click at [1193, 392] on button ">" at bounding box center [1199, 397] width 32 height 26
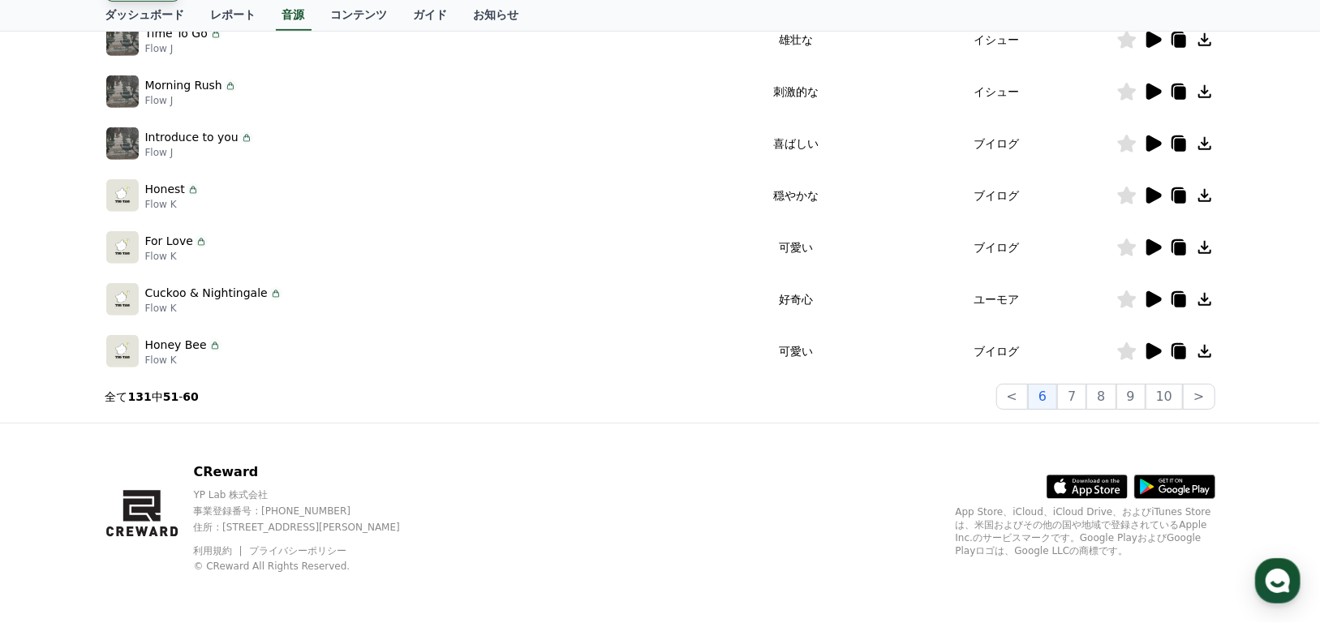
click at [1155, 246] on icon at bounding box center [1154, 247] width 15 height 16
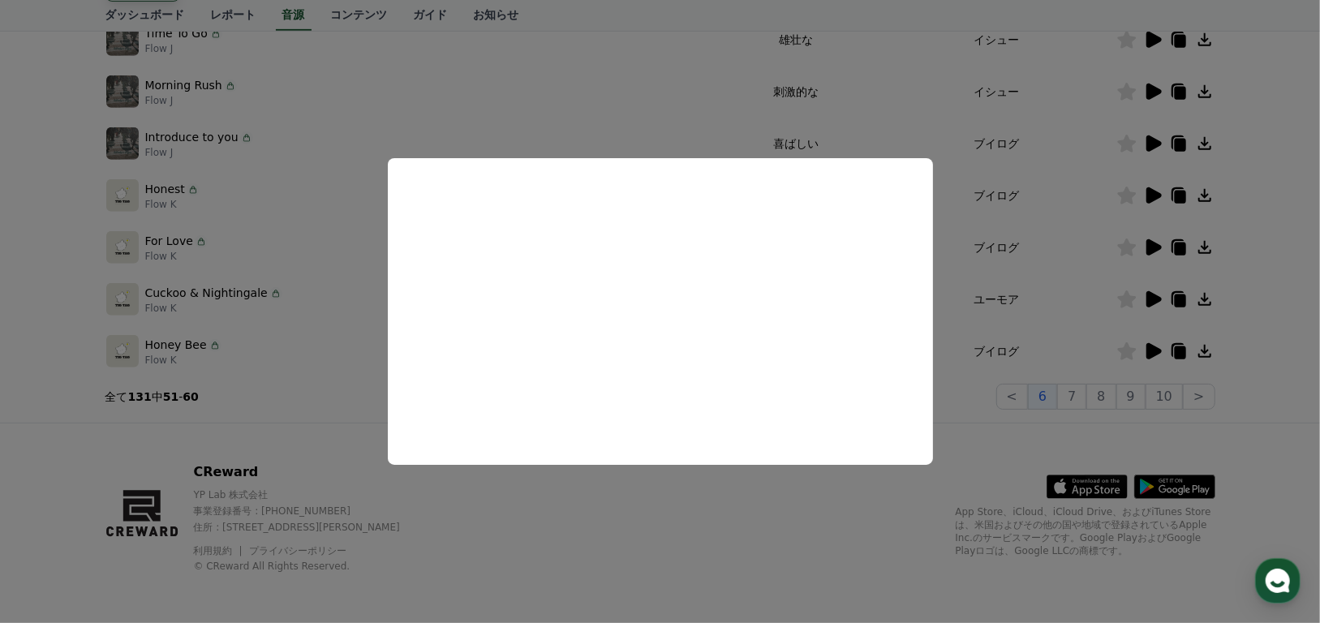
click at [1147, 198] on button "close modal" at bounding box center [660, 311] width 1320 height 623
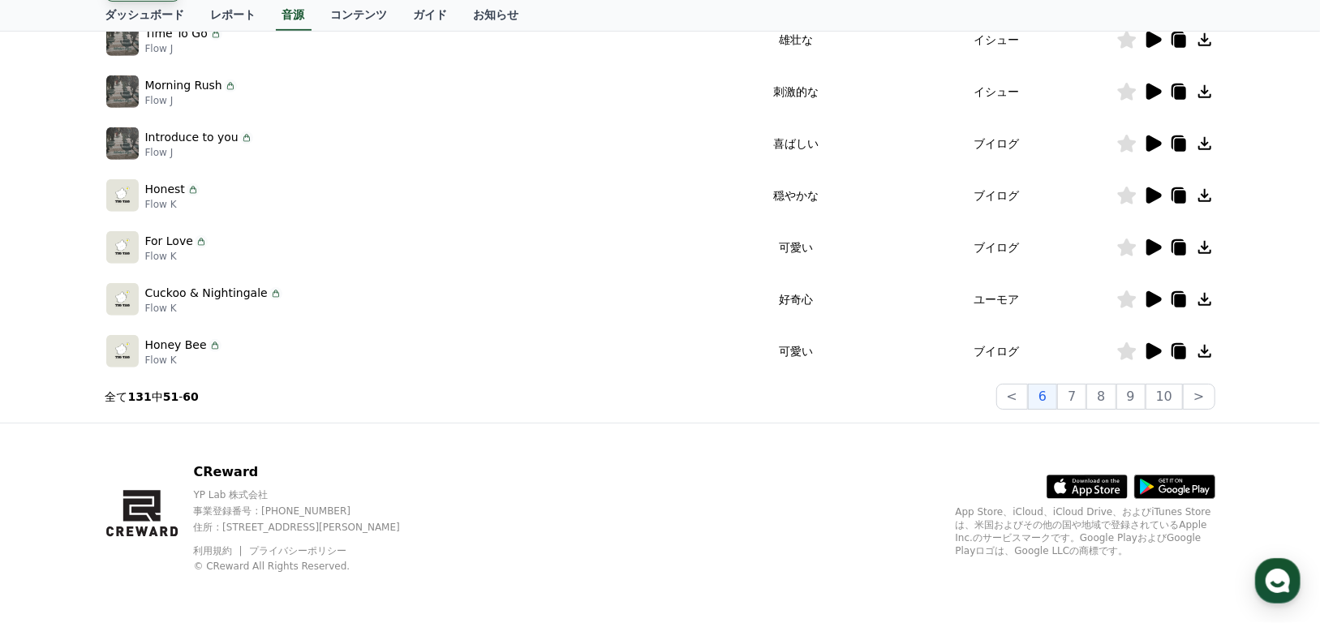
click at [1150, 198] on icon at bounding box center [1154, 195] width 15 height 16
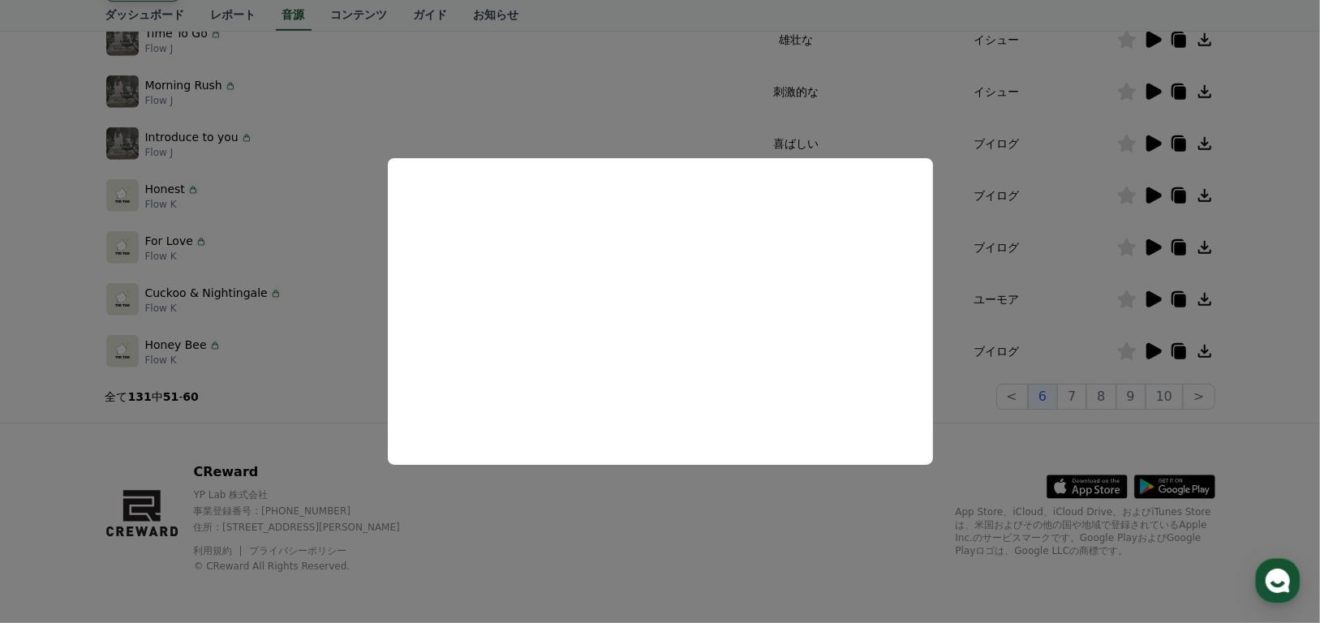
click at [711, 111] on button "close modal" at bounding box center [660, 311] width 1320 height 623
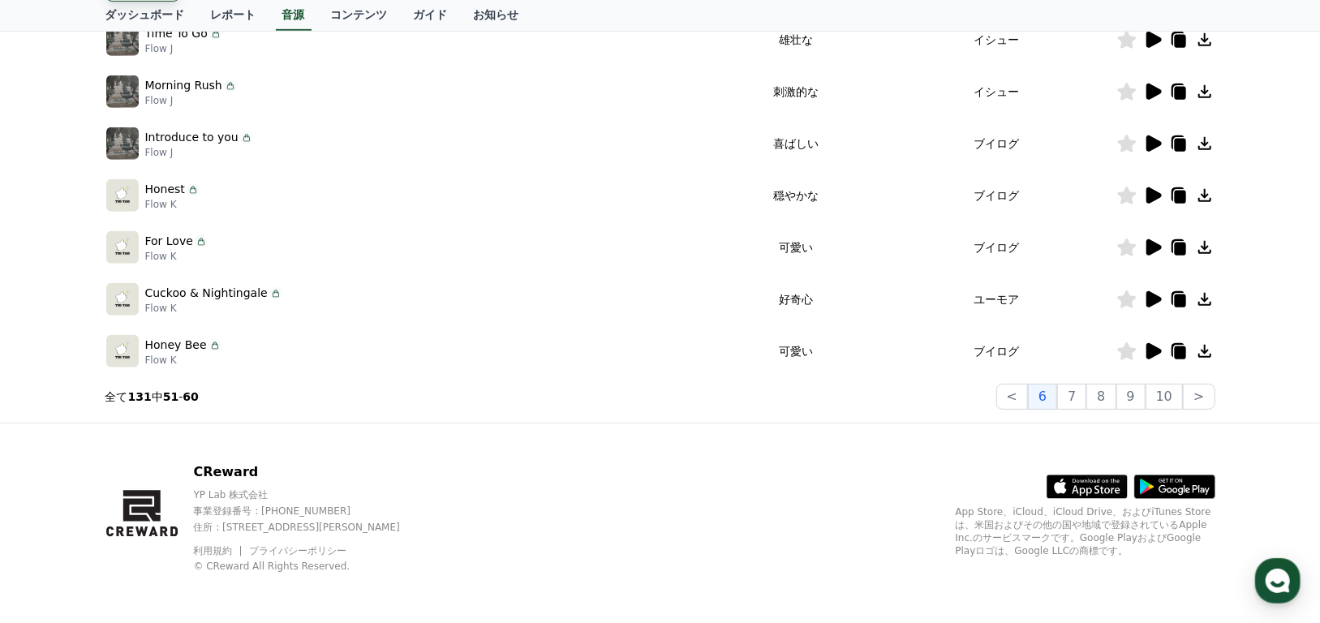
click at [1156, 300] on icon at bounding box center [1154, 299] width 15 height 16
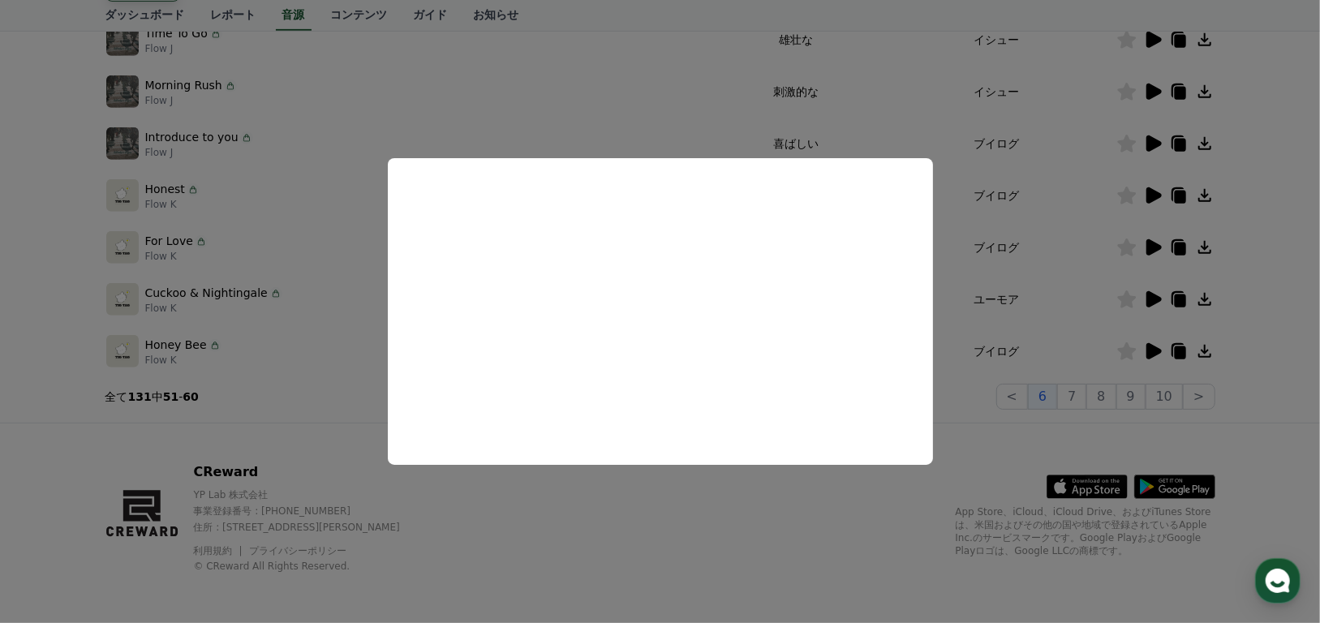
click at [1152, 351] on button "close modal" at bounding box center [660, 311] width 1320 height 623
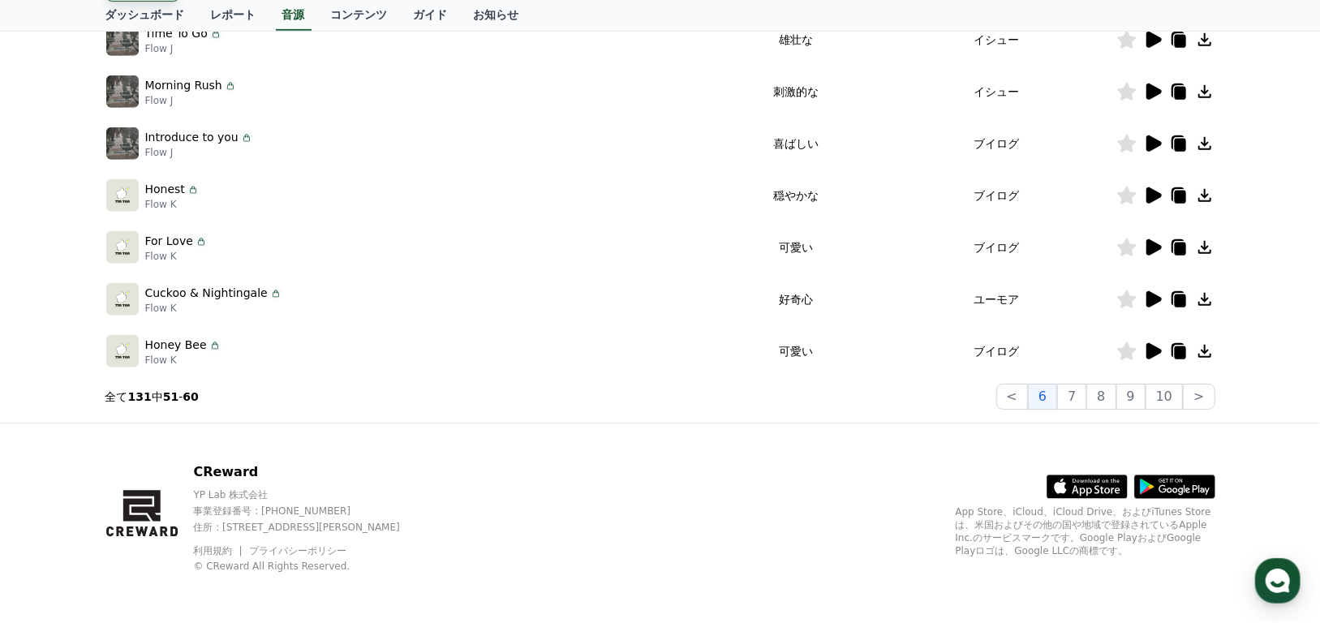
click at [1155, 353] on icon at bounding box center [1154, 351] width 15 height 16
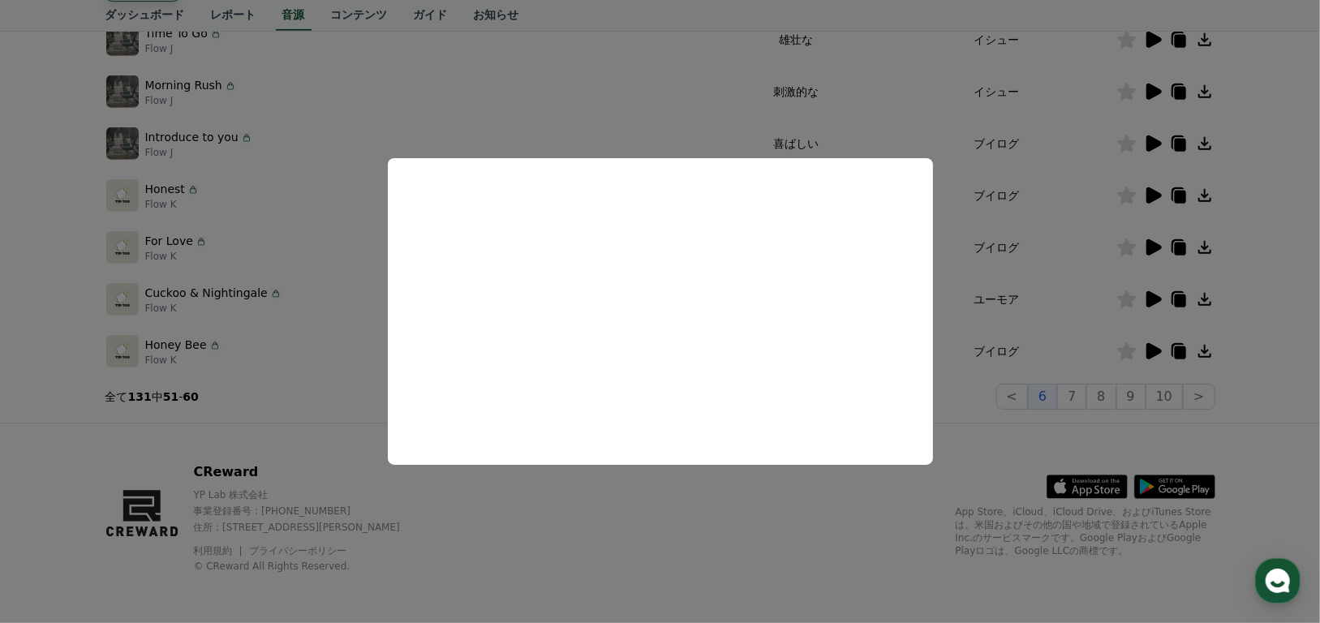
click at [1083, 398] on button "close modal" at bounding box center [660, 311] width 1320 height 623
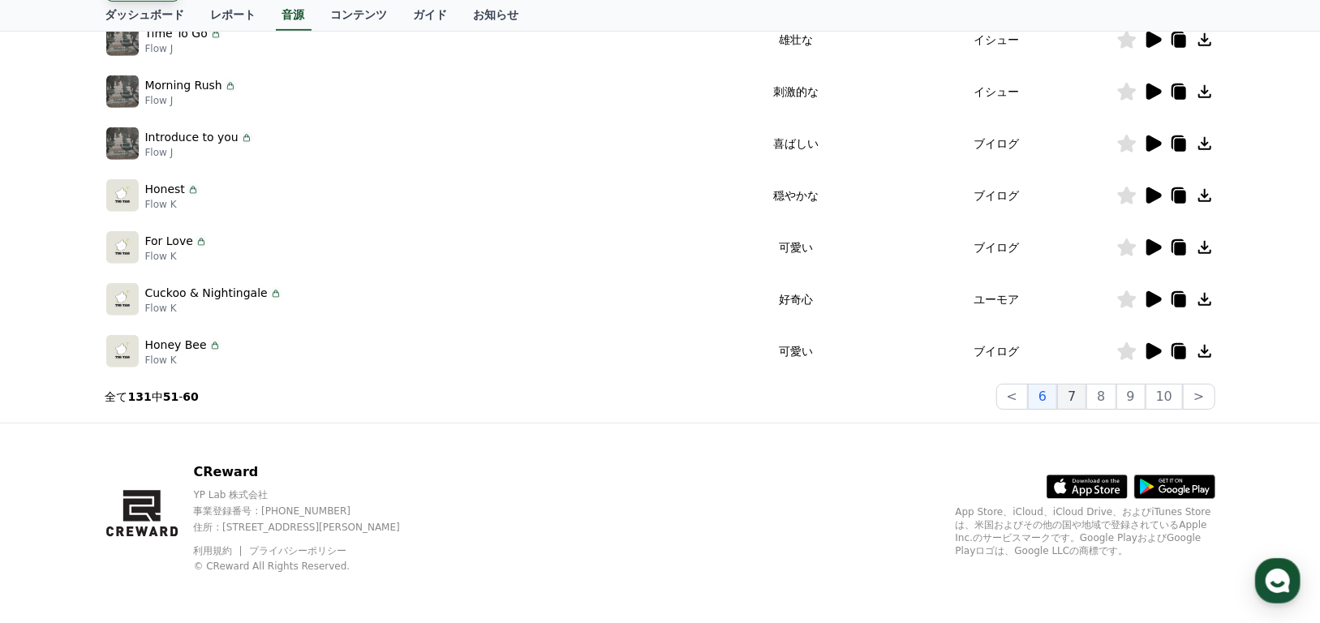
click at [1086, 397] on button "7" at bounding box center [1100, 397] width 29 height 26
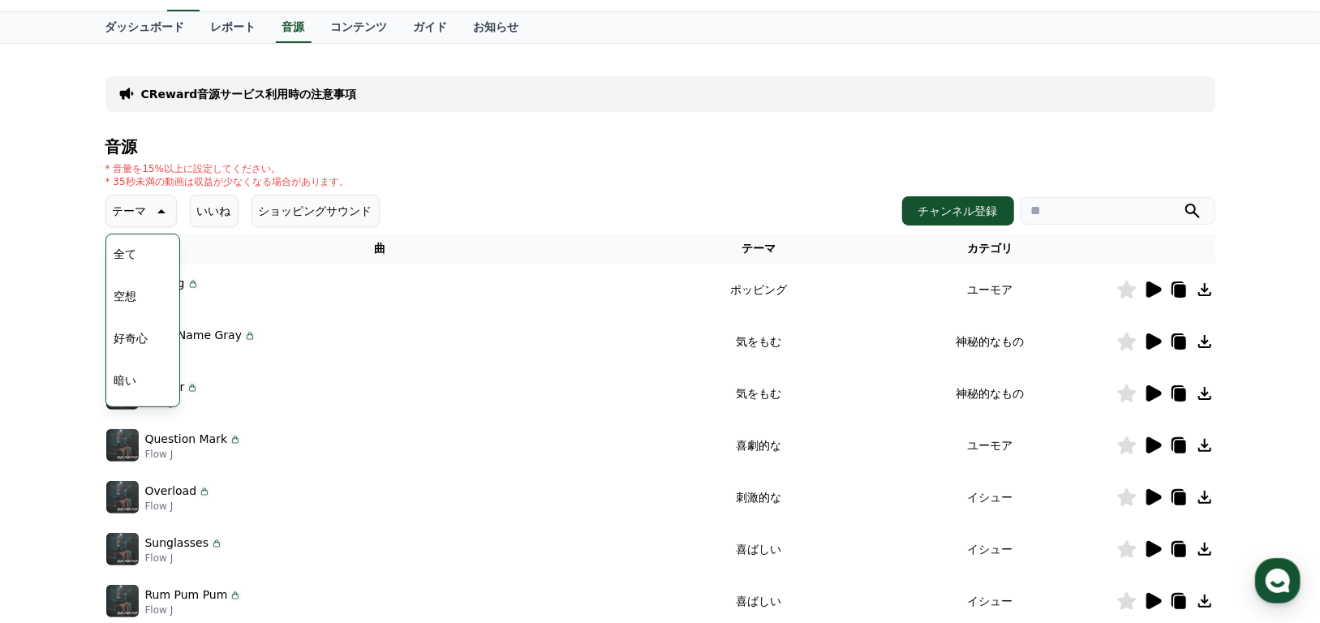
click at [125, 293] on button "空想" at bounding box center [126, 296] width 36 height 36
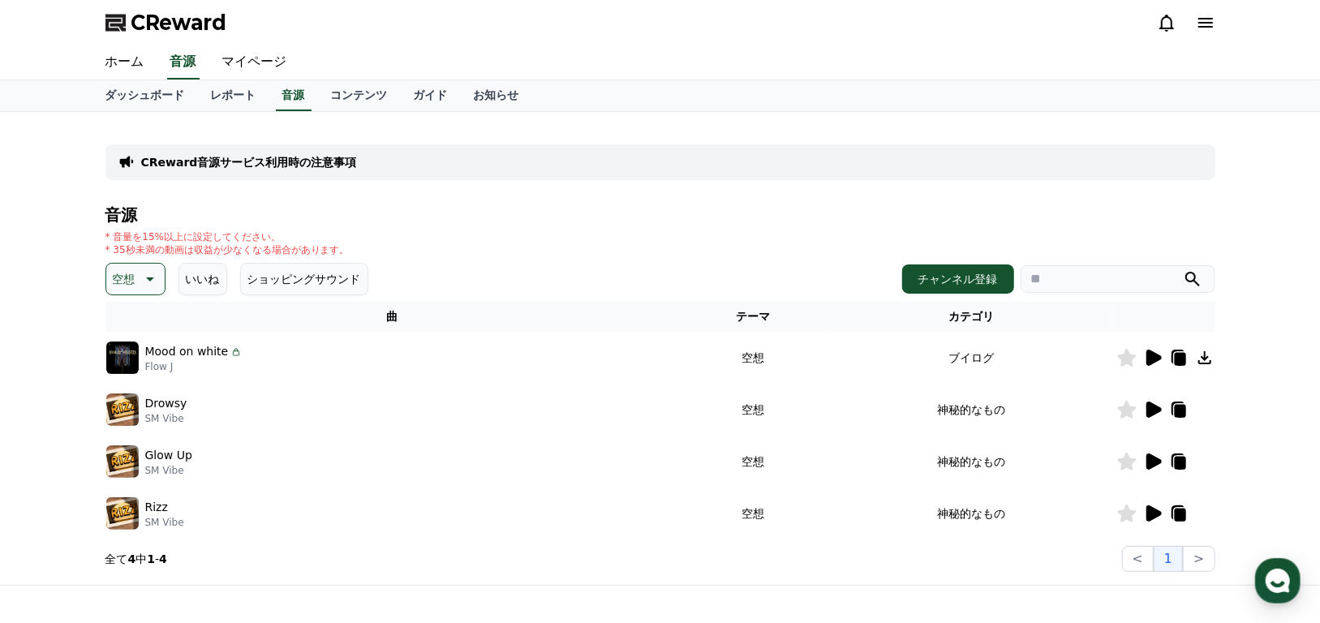
click at [1148, 358] on icon at bounding box center [1154, 358] width 15 height 16
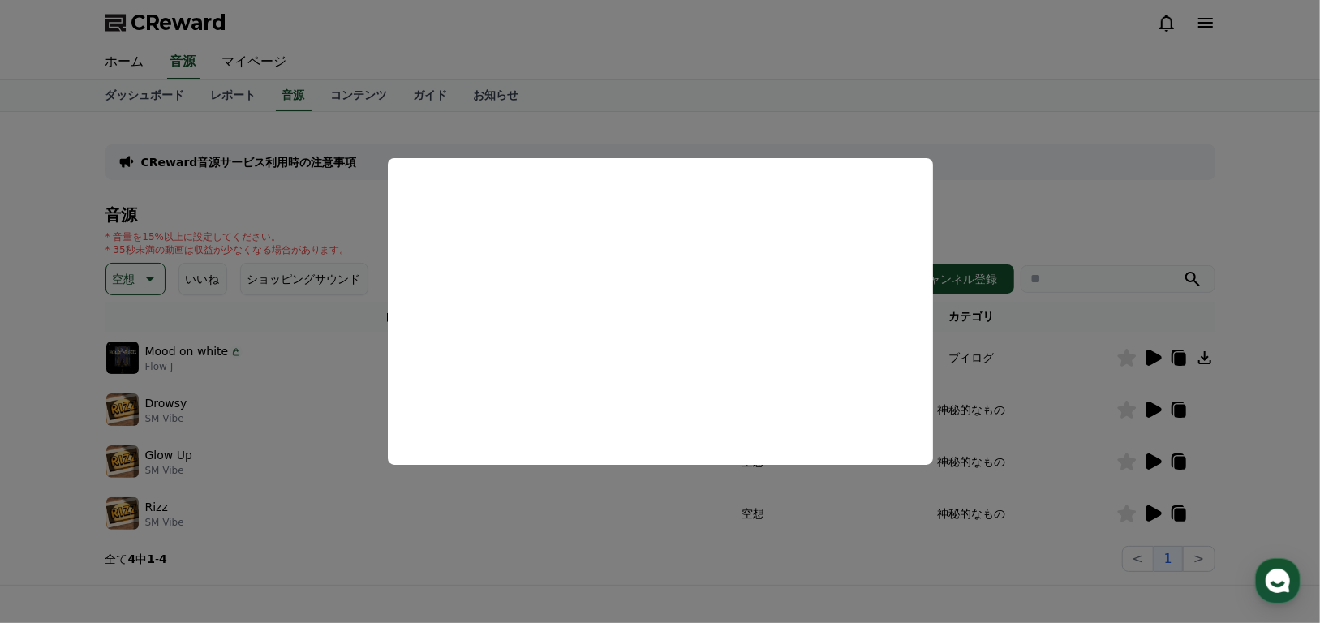
click at [1154, 408] on button "close modal" at bounding box center [660, 311] width 1320 height 623
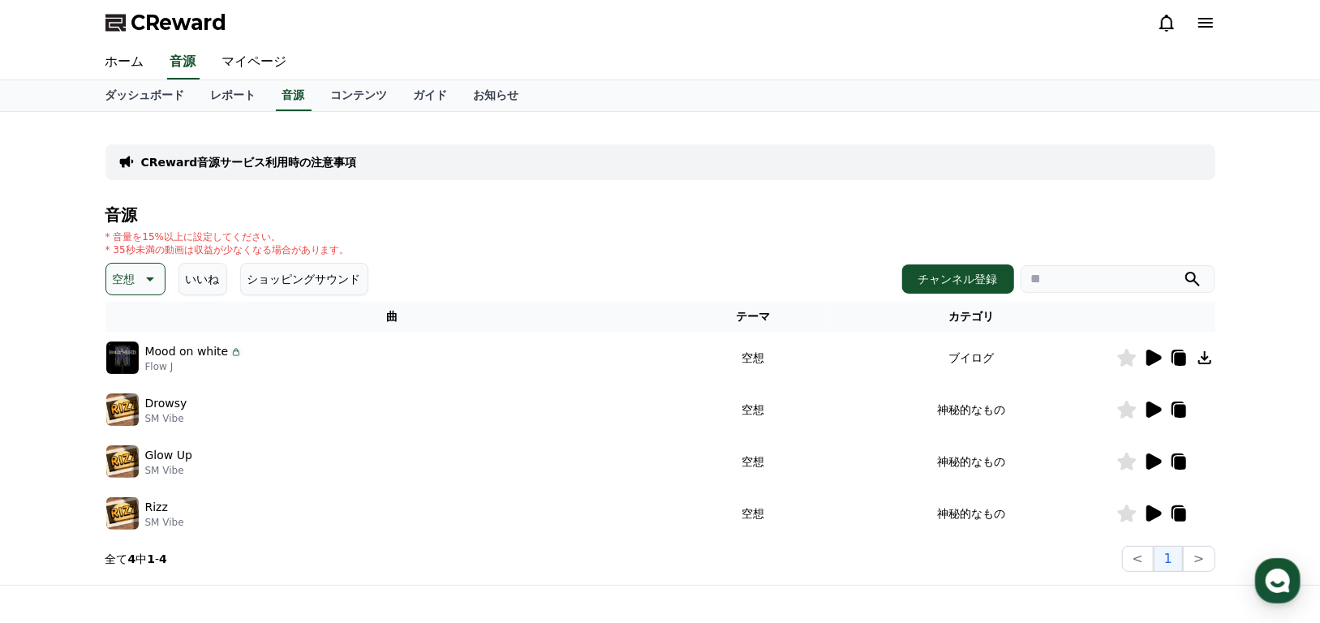
click at [1151, 407] on icon at bounding box center [1154, 410] width 15 height 16
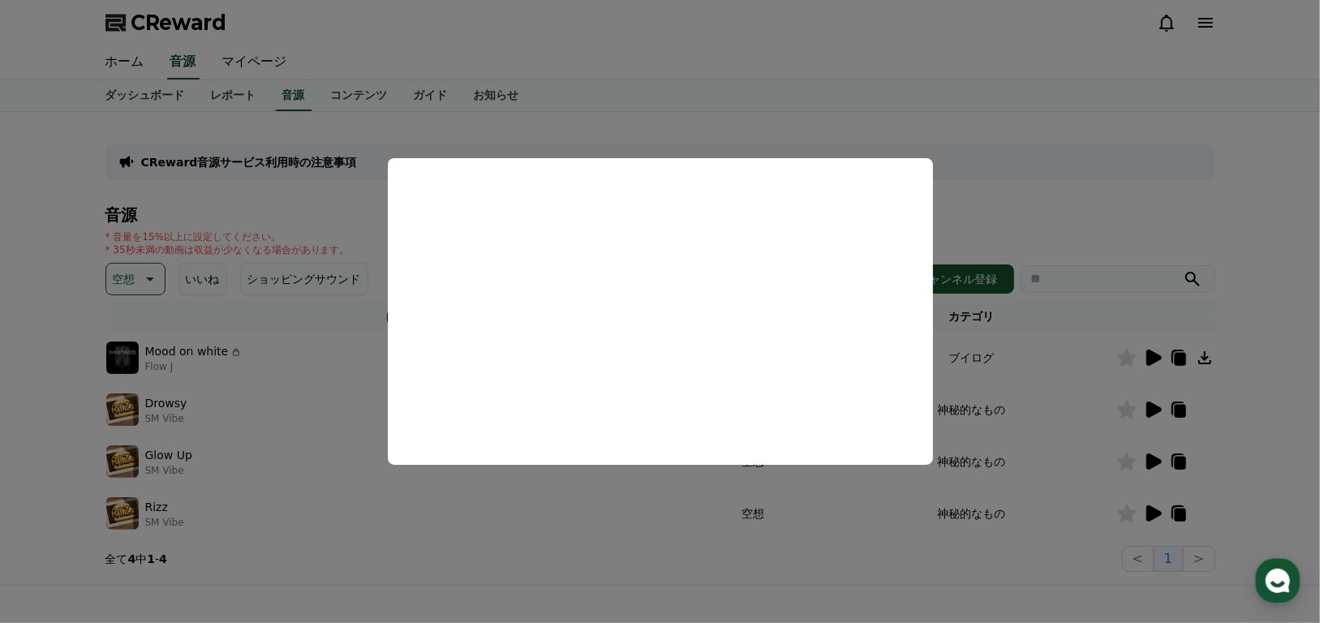
click at [705, 486] on button "close modal" at bounding box center [660, 311] width 1320 height 623
